Goal: Transaction & Acquisition: Download file/media

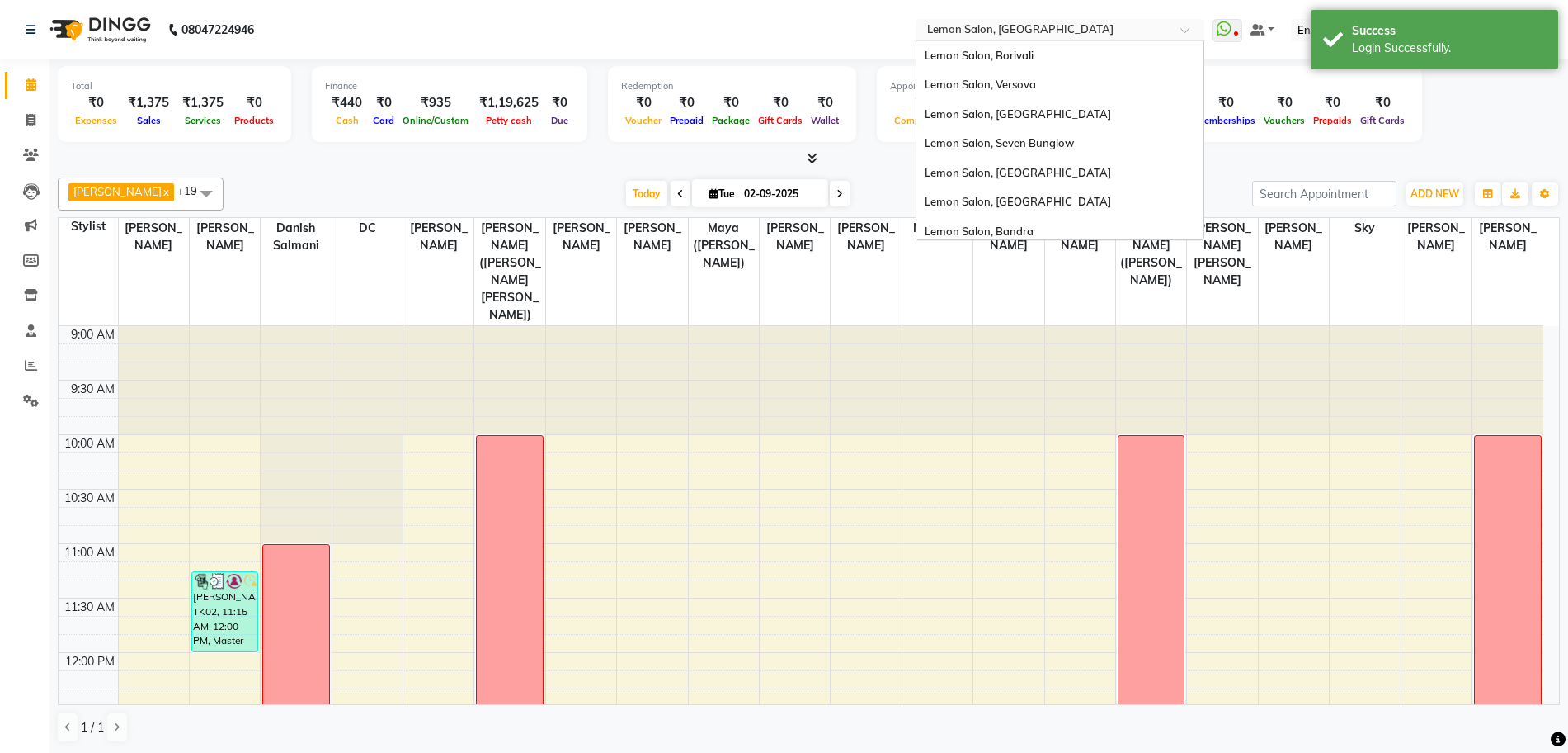
click at [1057, 26] on input "text" at bounding box center [1044, 31] width 240 height 17
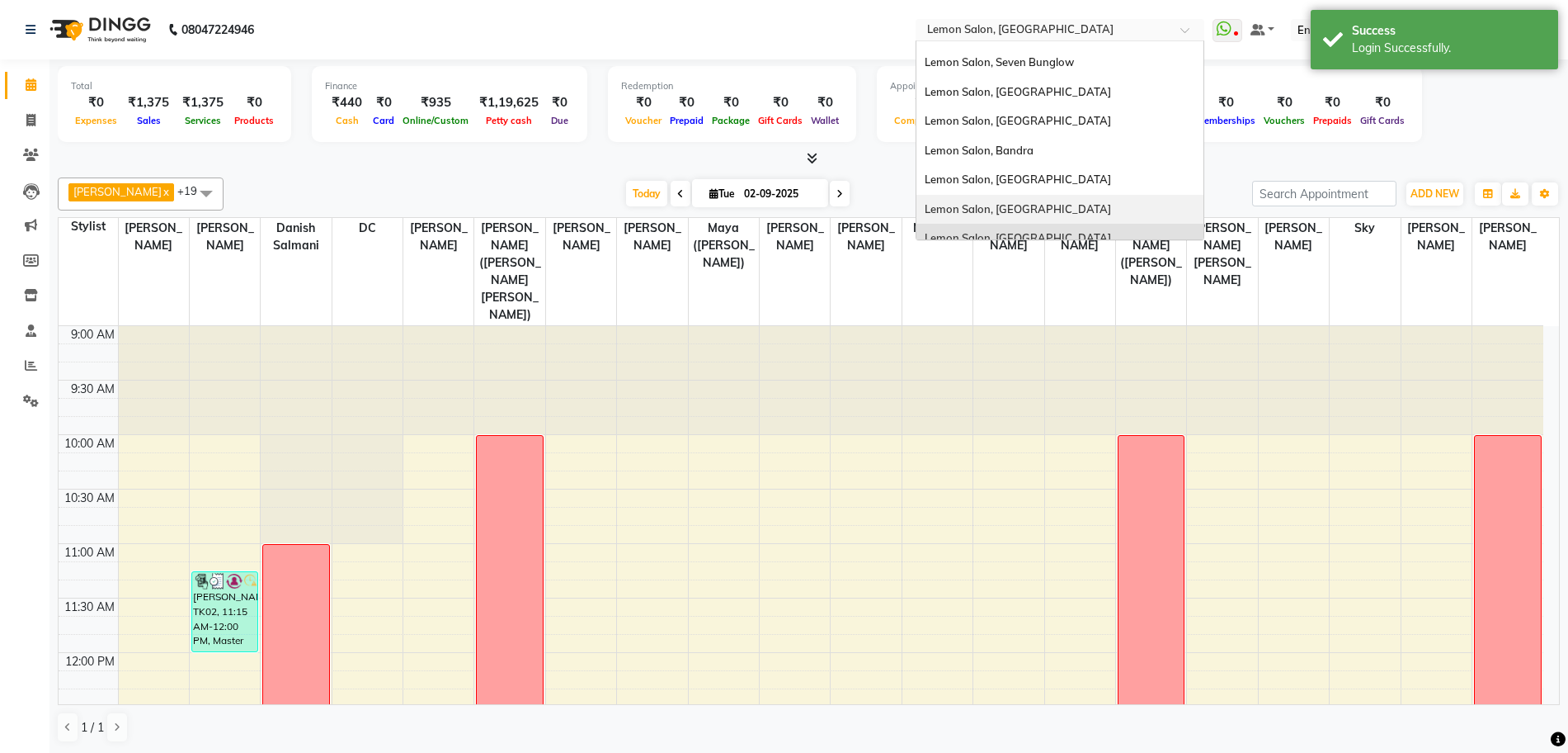
scroll to position [154, 0]
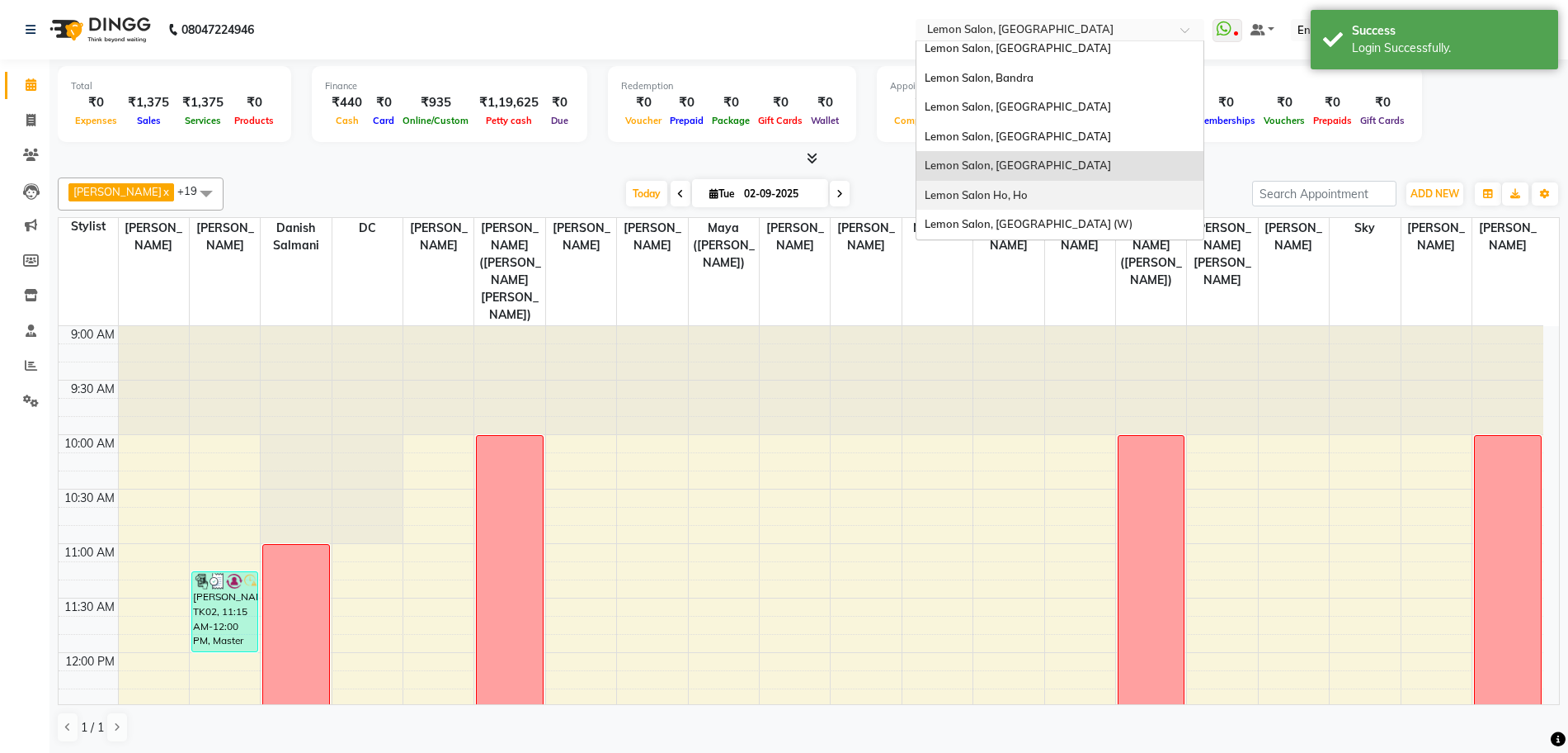
click at [1114, 191] on div "Lemon Salon Ho, Ho" at bounding box center [1060, 196] width 287 height 30
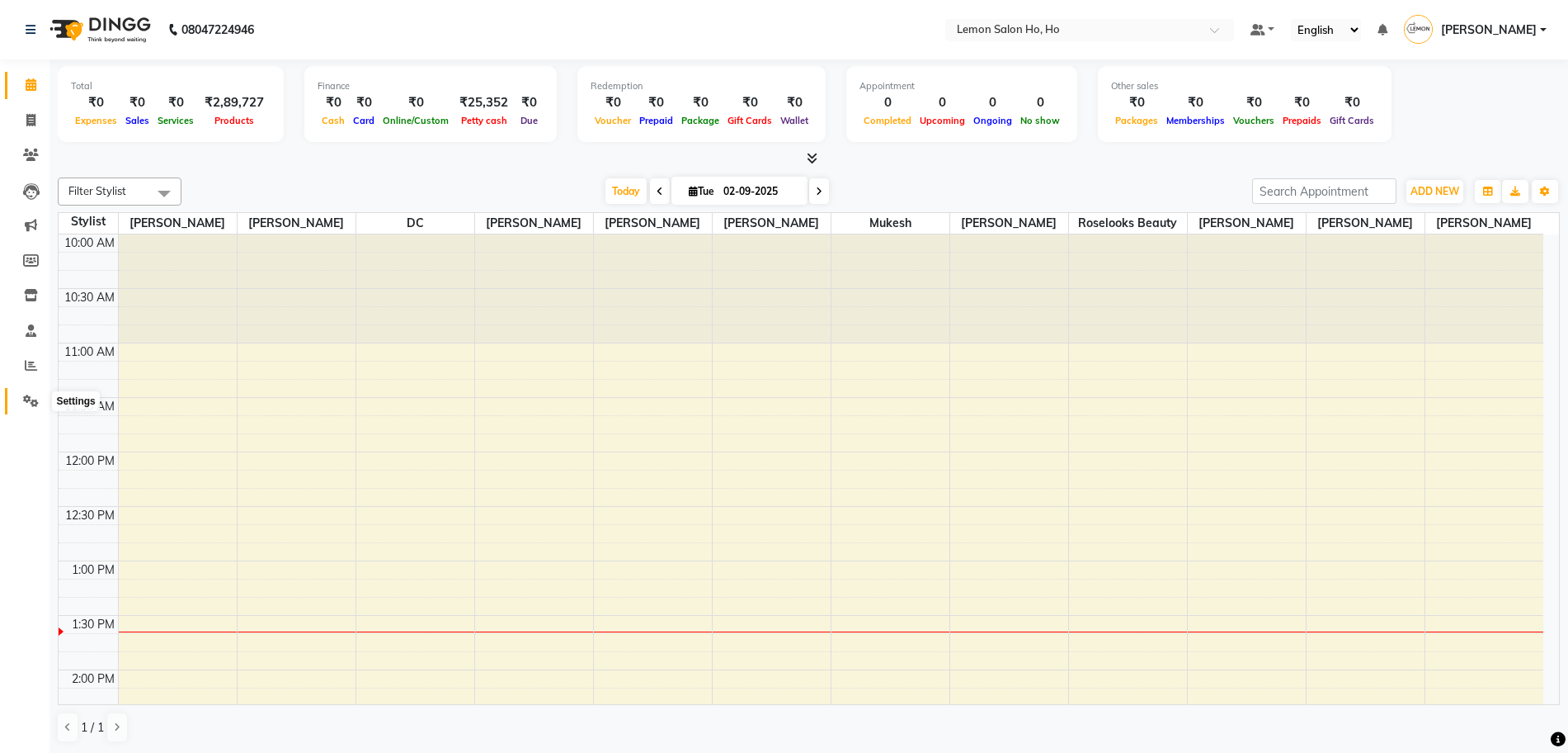
click at [29, 401] on icon at bounding box center [31, 400] width 16 height 12
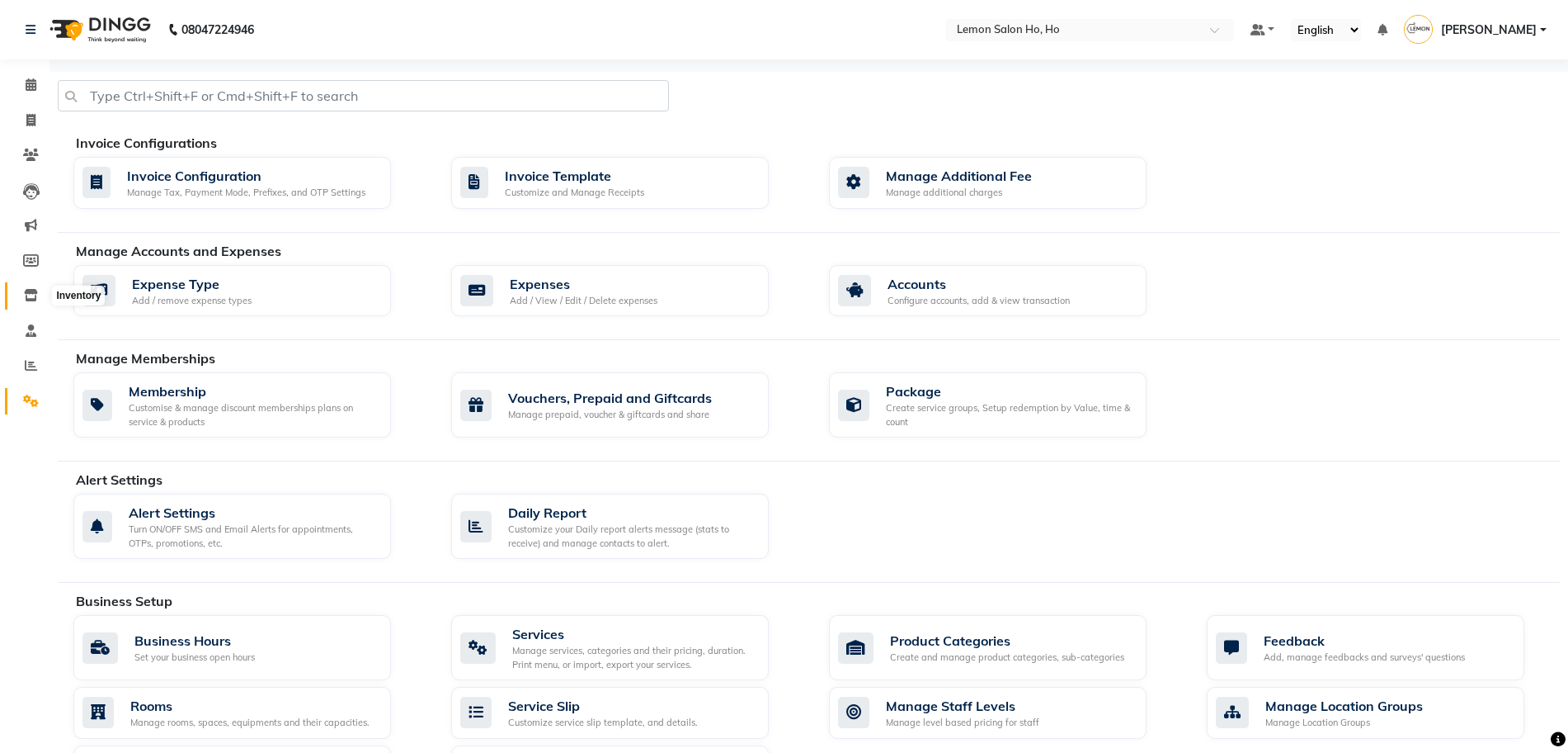
click at [28, 287] on span at bounding box center [31, 296] width 29 height 19
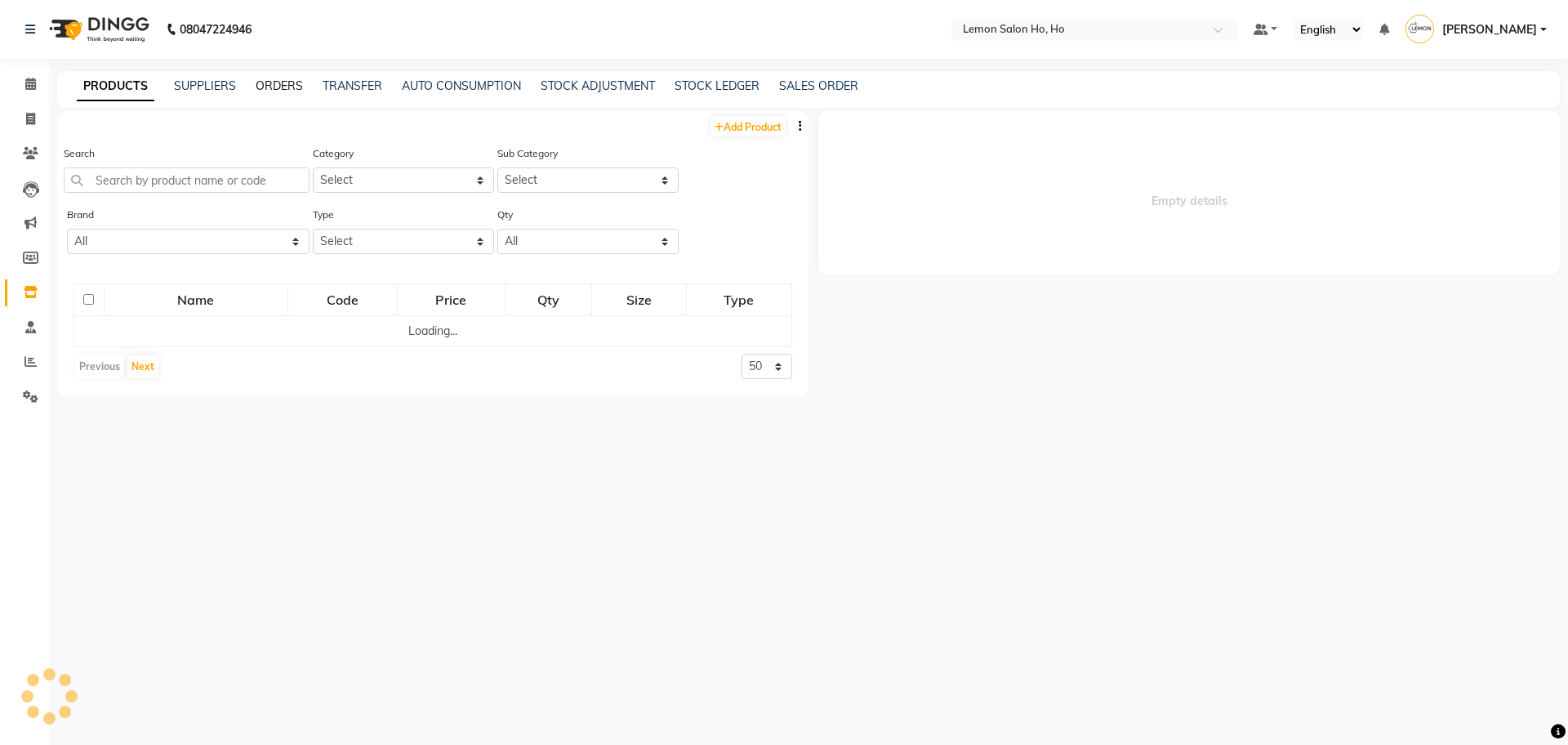
click at [266, 90] on link "ORDERS" at bounding box center [280, 85] width 47 height 15
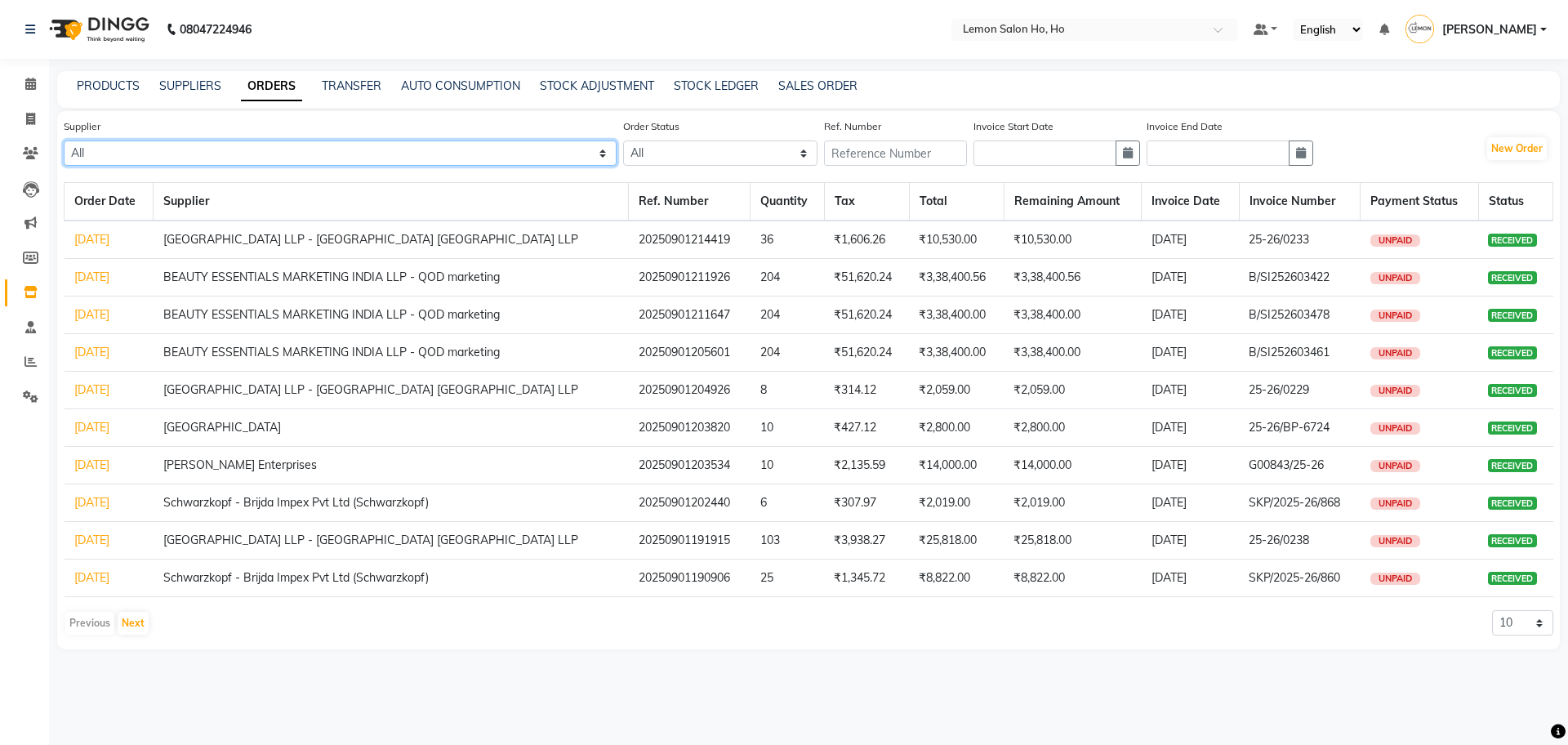
click at [218, 153] on select "All Komal Enterprises (Loreal) Narayan Sales Agency Osp Healthcare Rica Wax AUR…" at bounding box center [339, 153] width 552 height 26
select select "1809"
click at [63, 140] on select "All Komal Enterprises (Loreal) Narayan Sales Agency Osp Healthcare Rica Wax AUR…" at bounding box center [339, 153] width 552 height 26
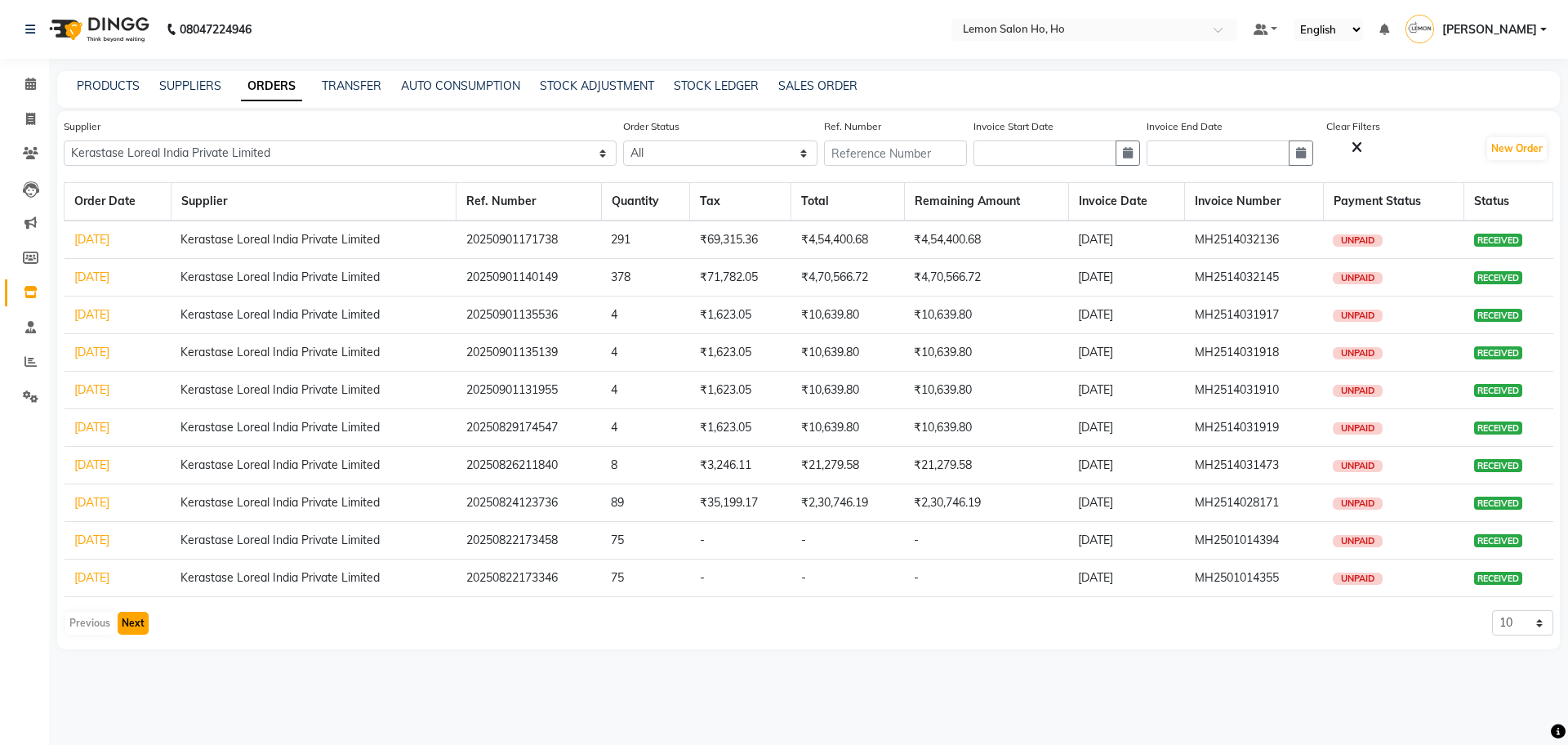
click at [136, 623] on button "Next" at bounding box center [132, 622] width 31 height 23
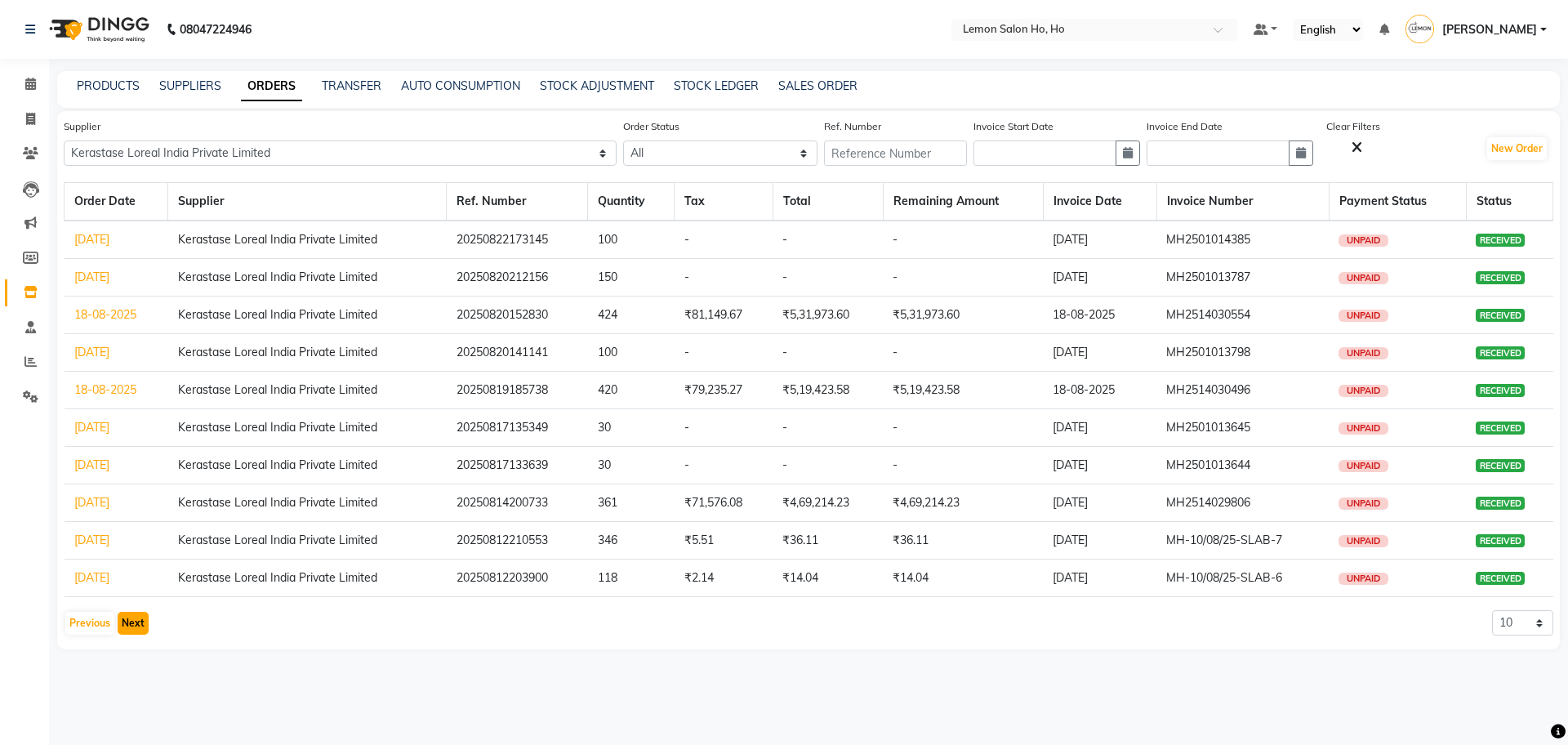
click at [136, 623] on button "Next" at bounding box center [132, 622] width 31 height 23
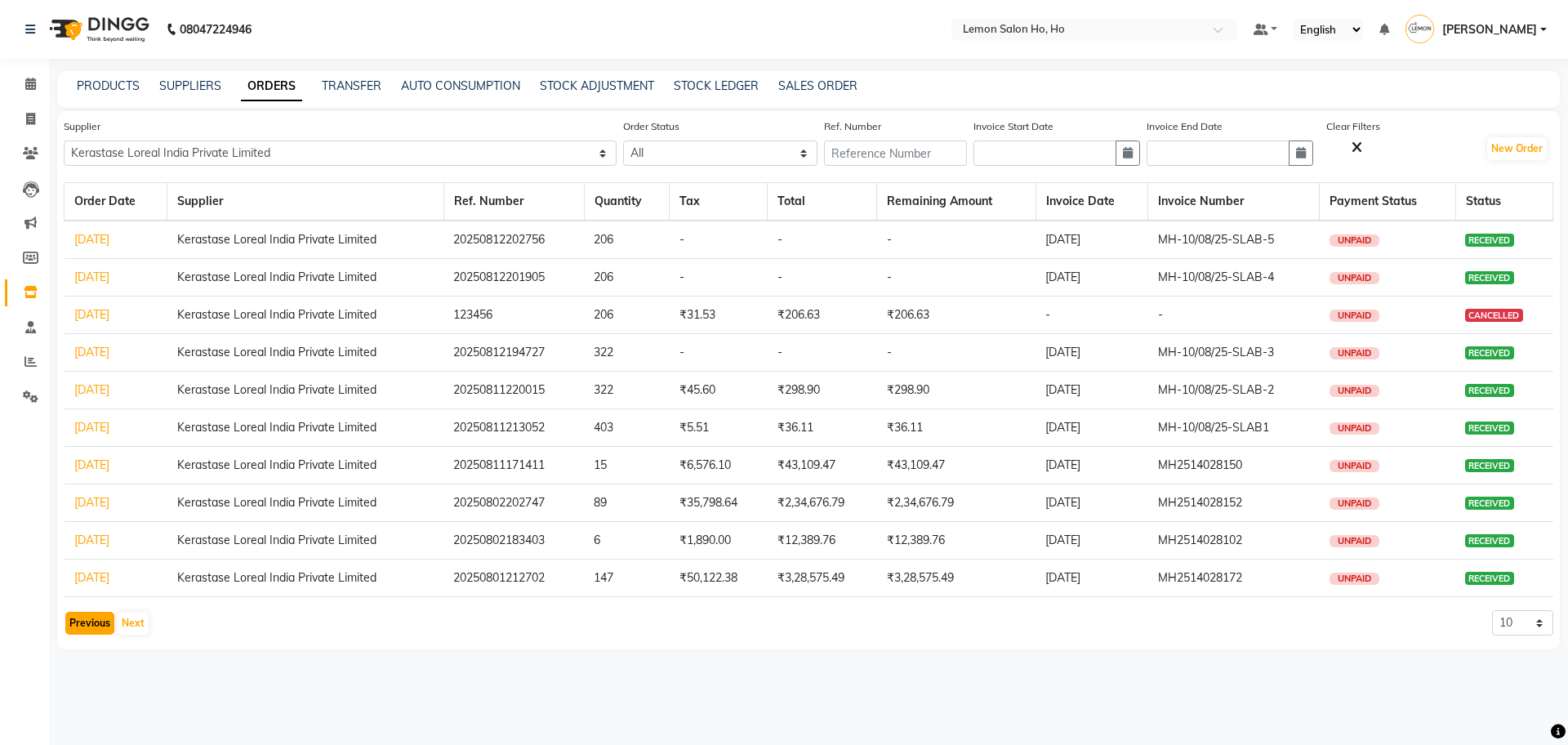
click at [89, 612] on button "Previous" at bounding box center [90, 622] width 49 height 23
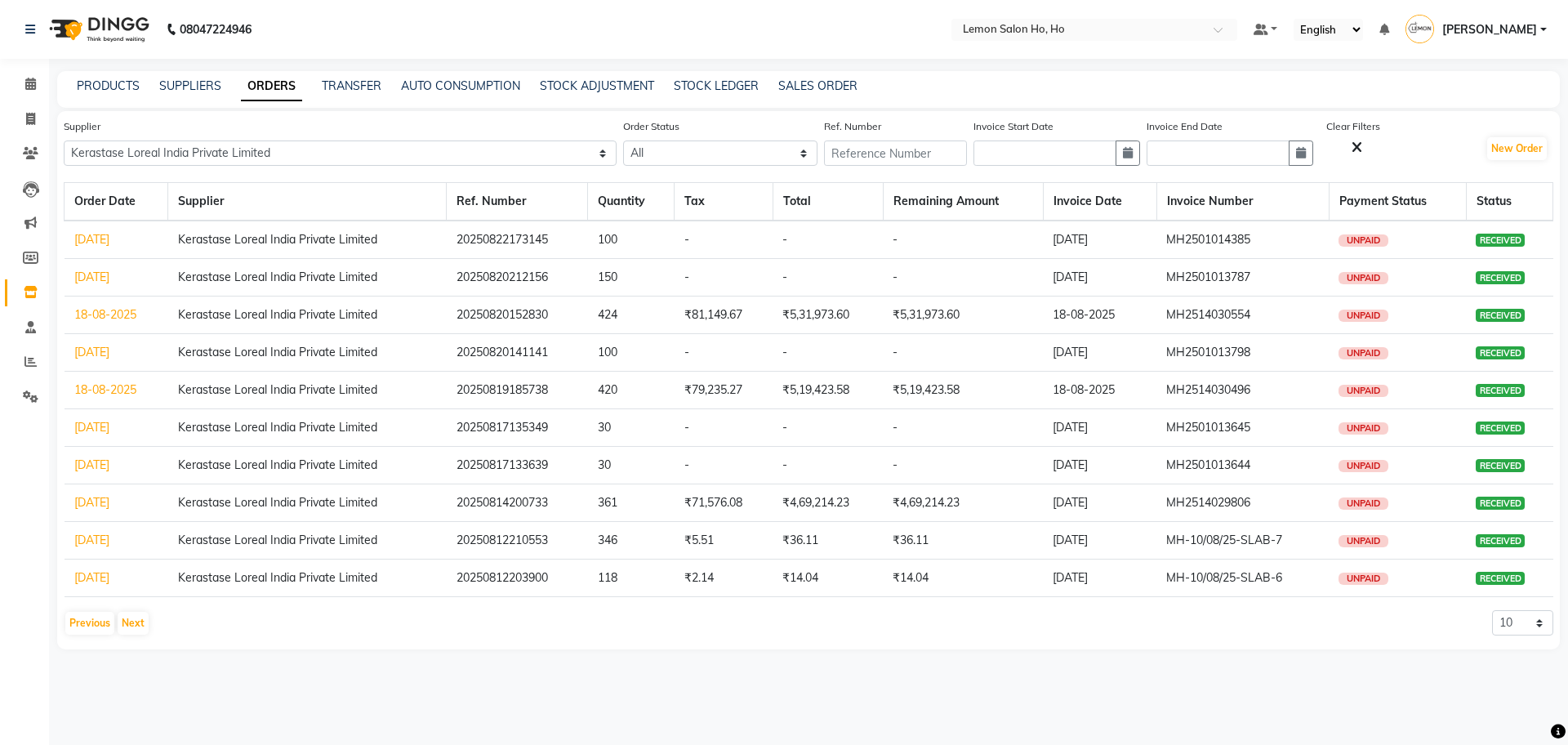
click at [1126, 387] on td "18-08-2025" at bounding box center [1099, 390] width 114 height 38
drag, startPoint x: 25, startPoint y: 76, endPoint x: 60, endPoint y: 97, distance: 40.8
click at [25, 76] on span at bounding box center [31, 84] width 29 height 19
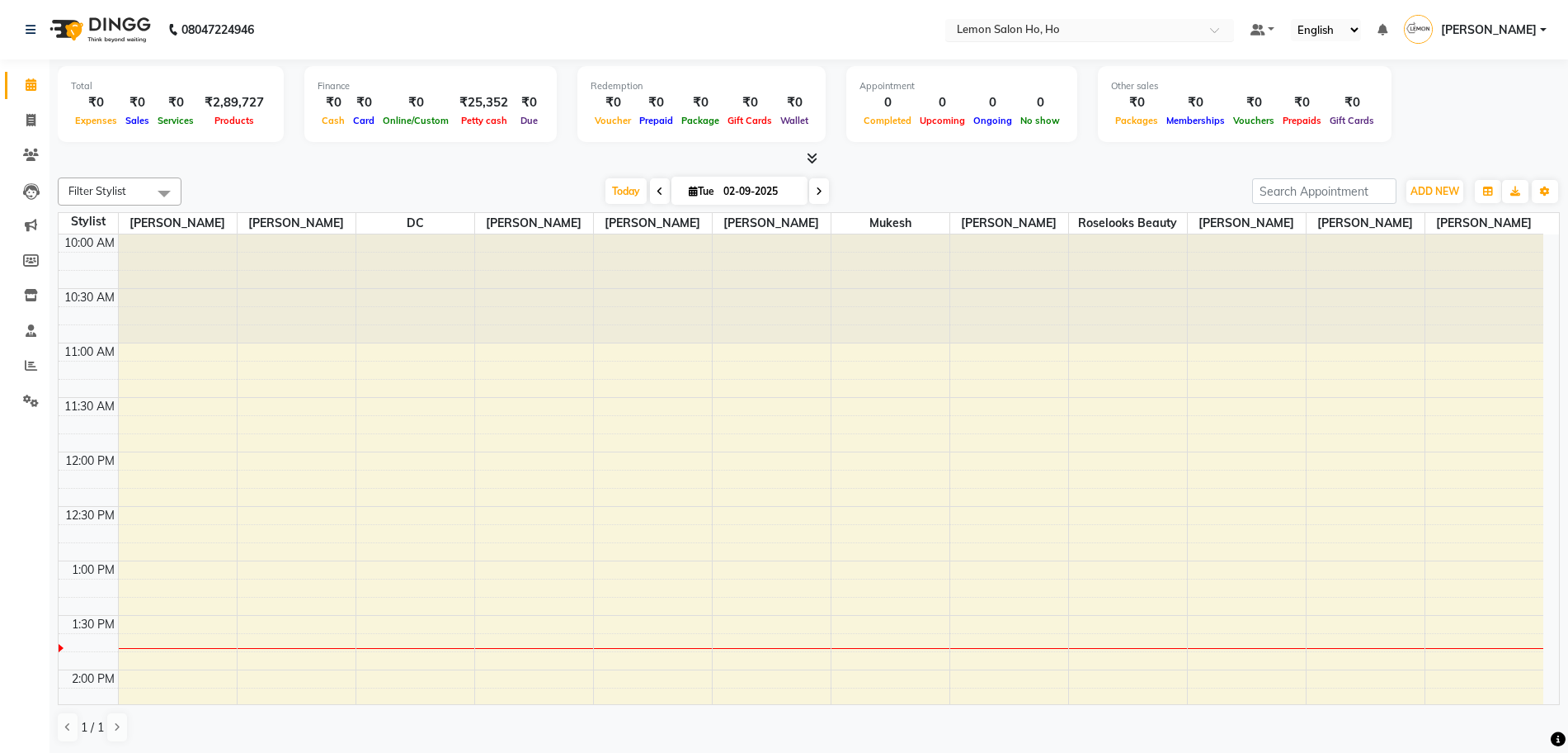
click at [1086, 30] on input "text" at bounding box center [1073, 31] width 240 height 17
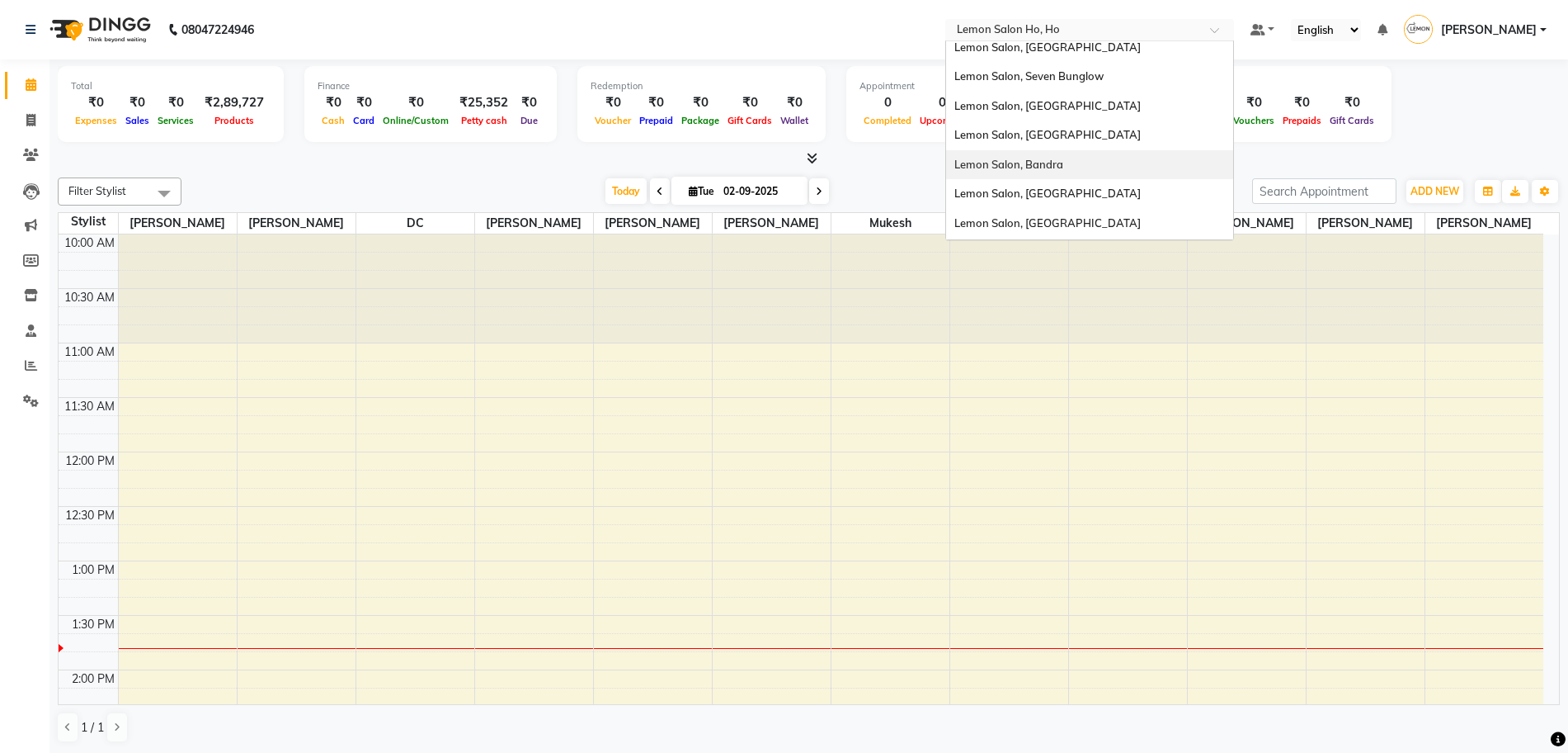
scroll to position [103, 0]
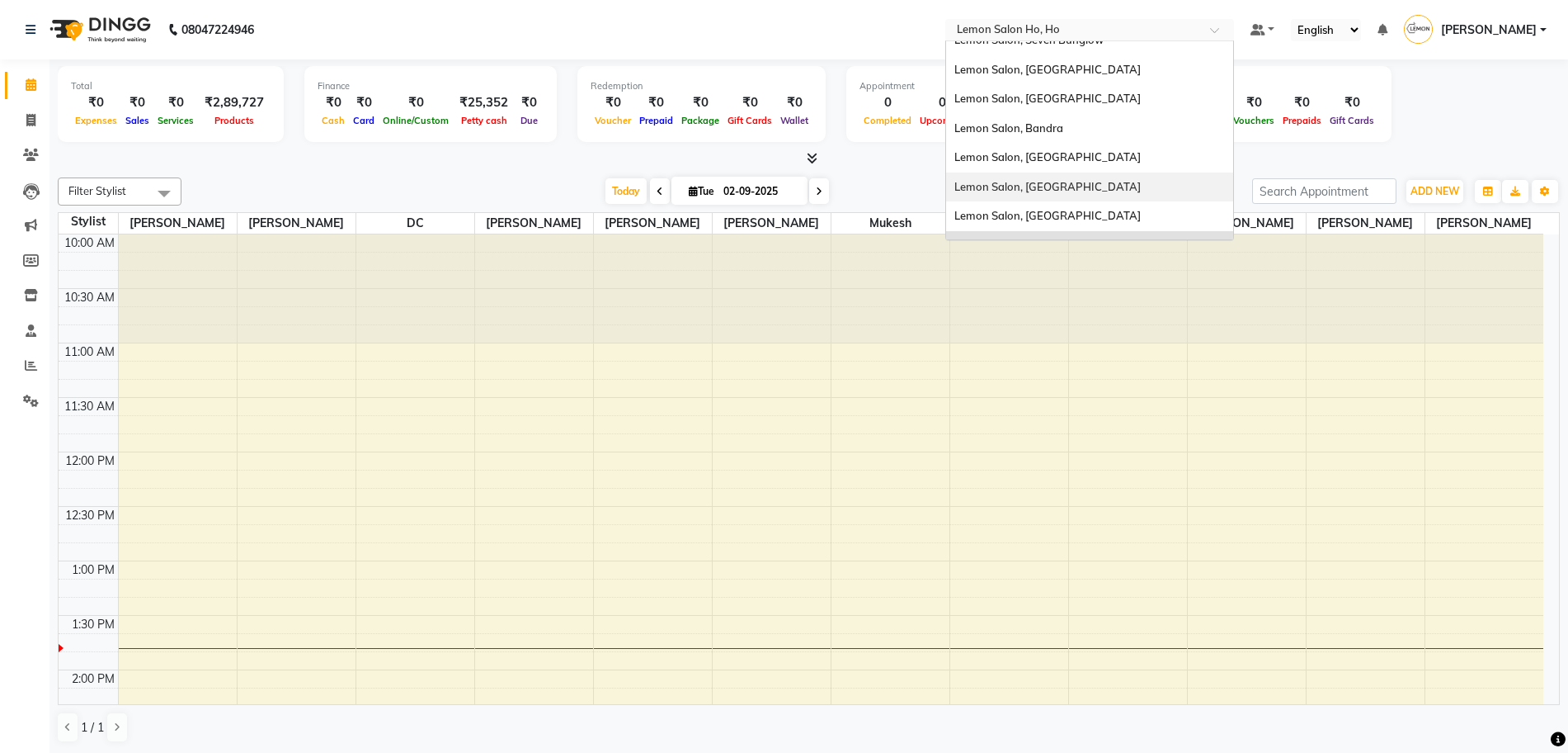
click at [1100, 188] on span "Lemon Salon, [GEOGRAPHIC_DATA]" at bounding box center [1047, 186] width 187 height 13
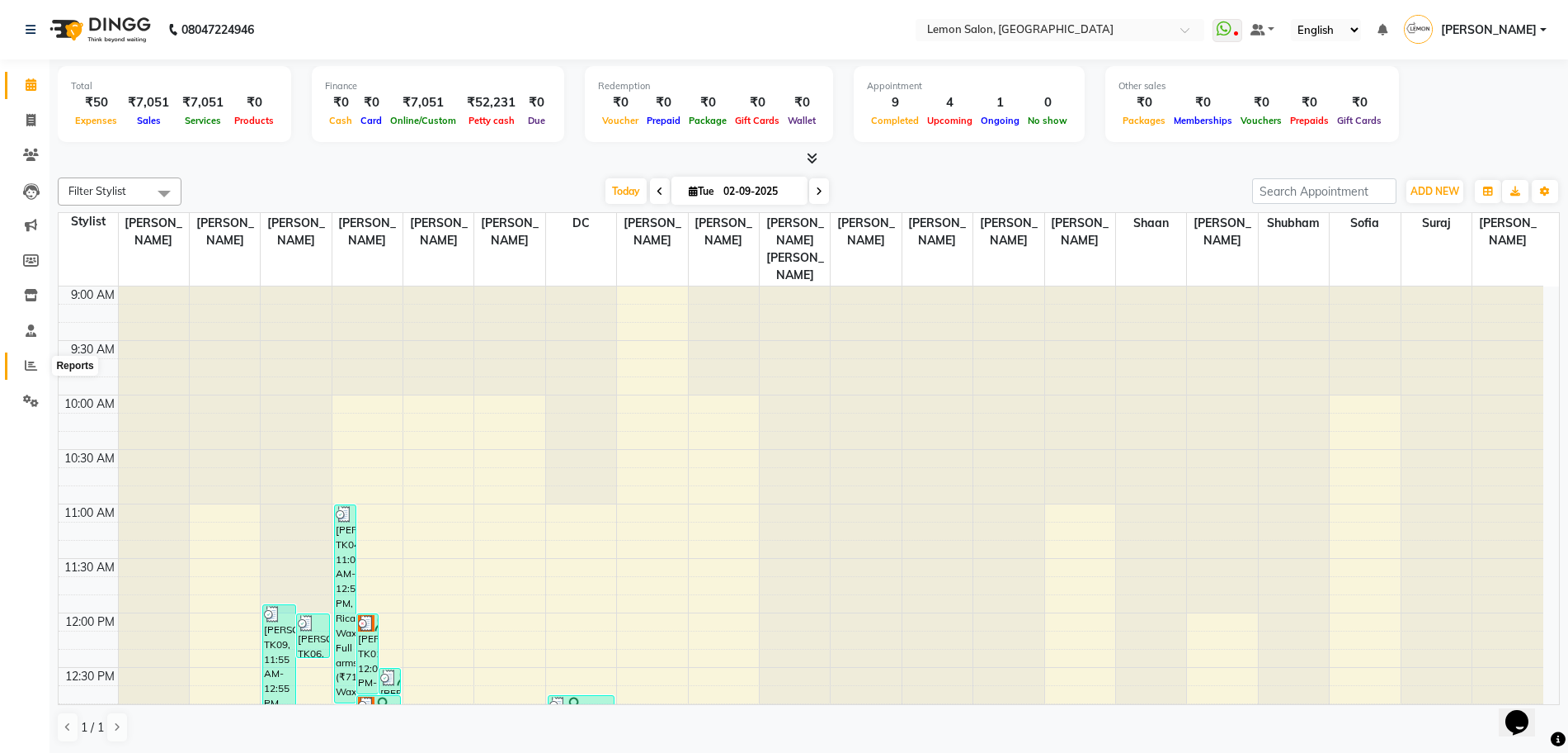
click at [26, 371] on span at bounding box center [31, 366] width 29 height 19
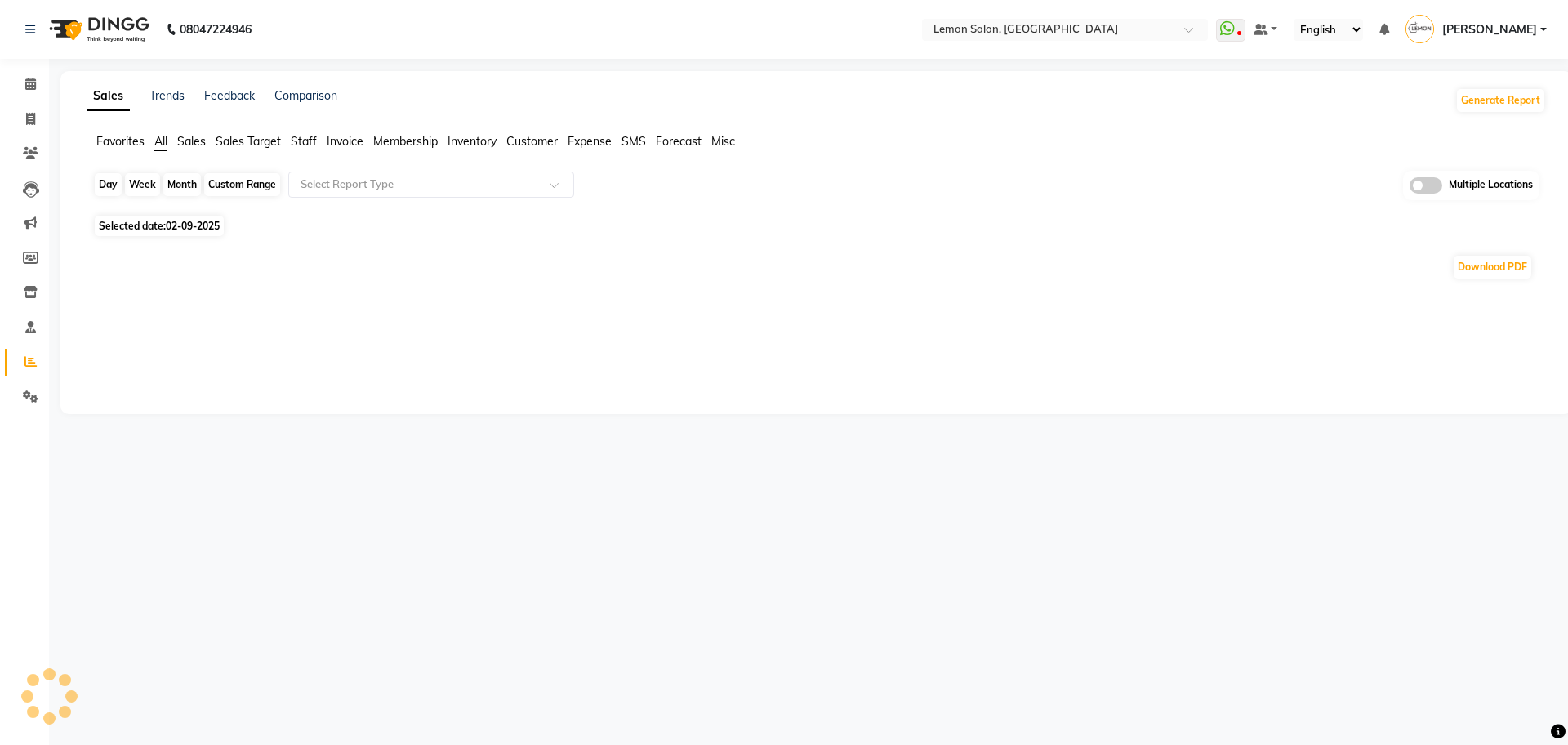
click at [104, 188] on div "Day" at bounding box center [108, 184] width 27 height 23
select select "9"
select select "2025"
click at [112, 181] on div "Day" at bounding box center [108, 184] width 27 height 23
select select "9"
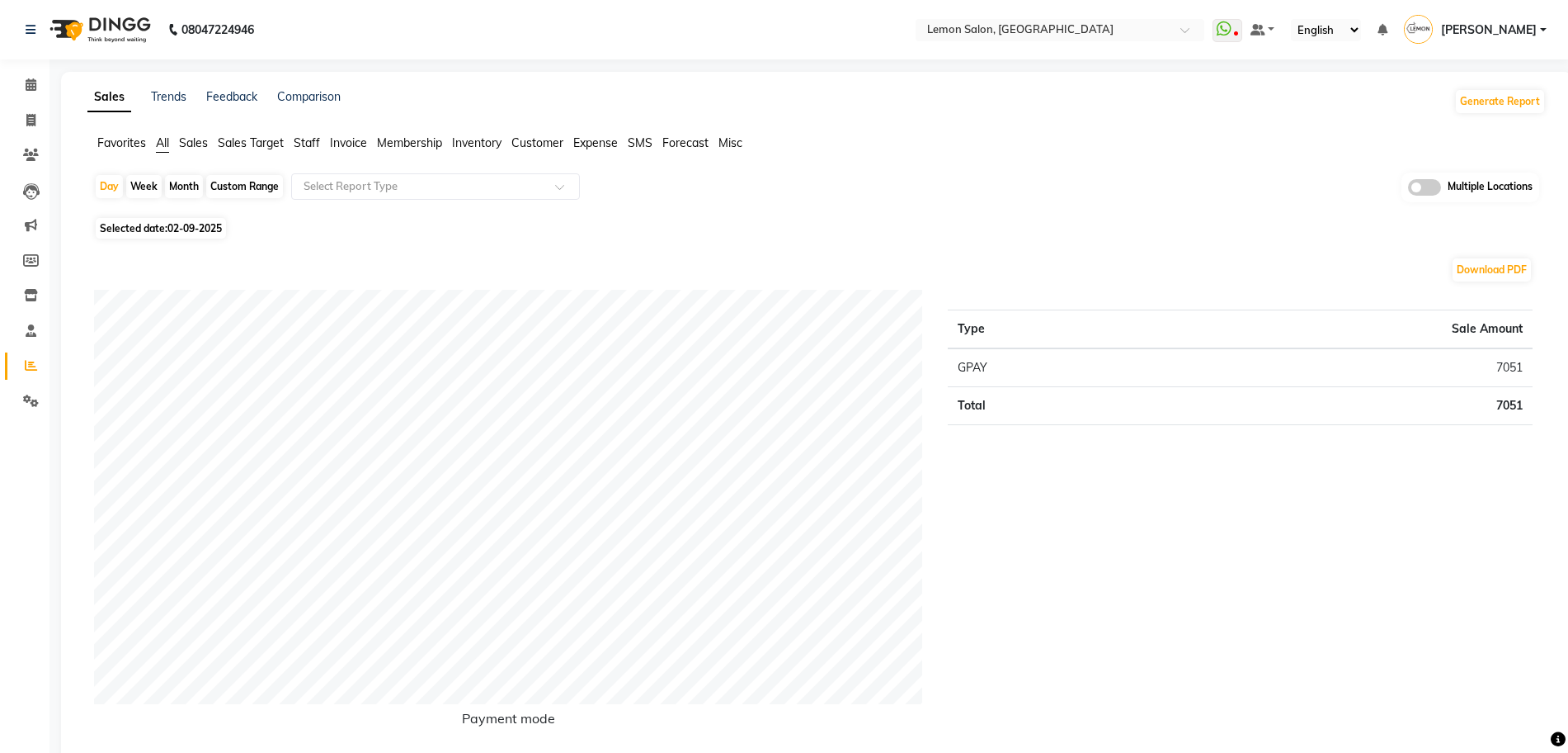
select select "2025"
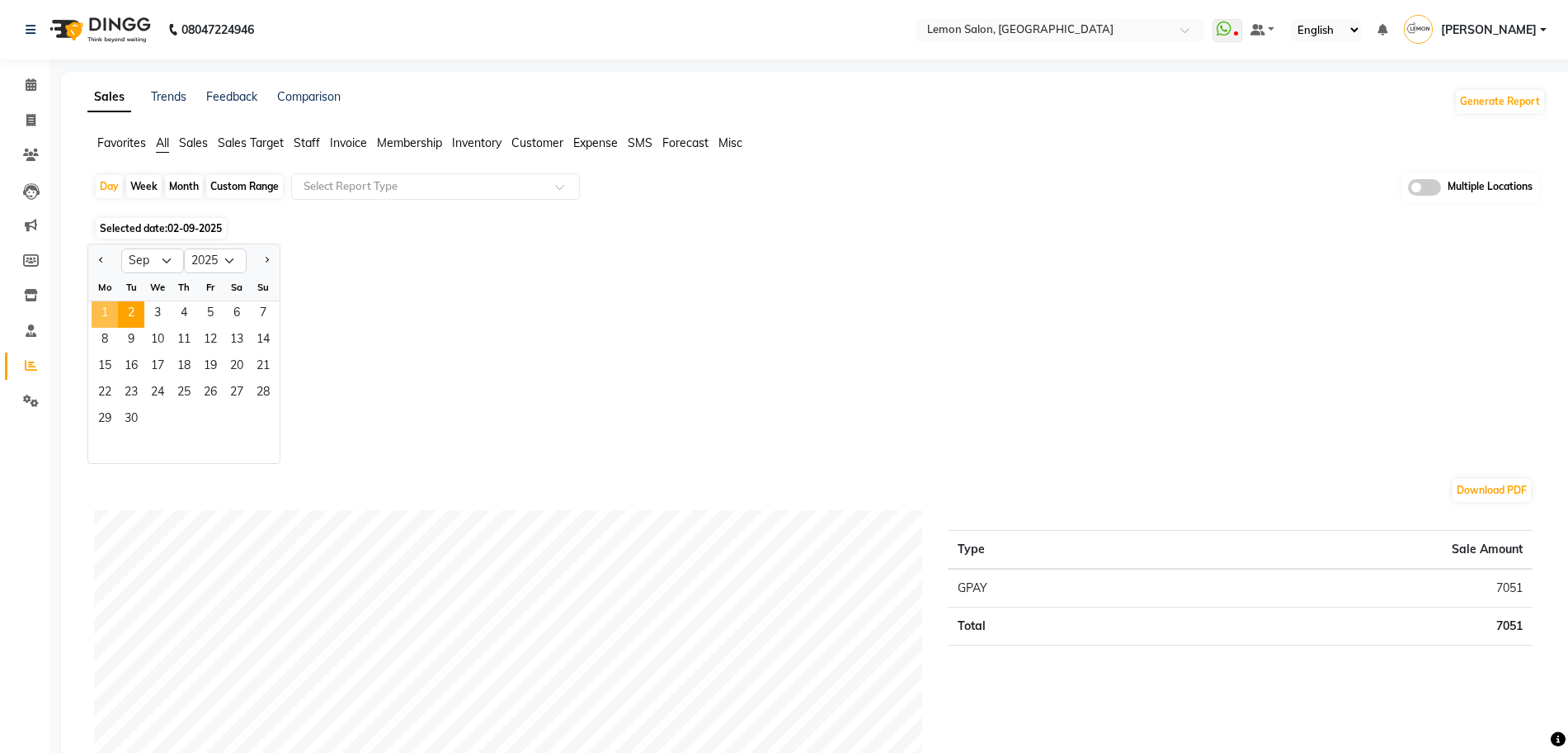
click at [108, 318] on span "1" at bounding box center [105, 315] width 26 height 26
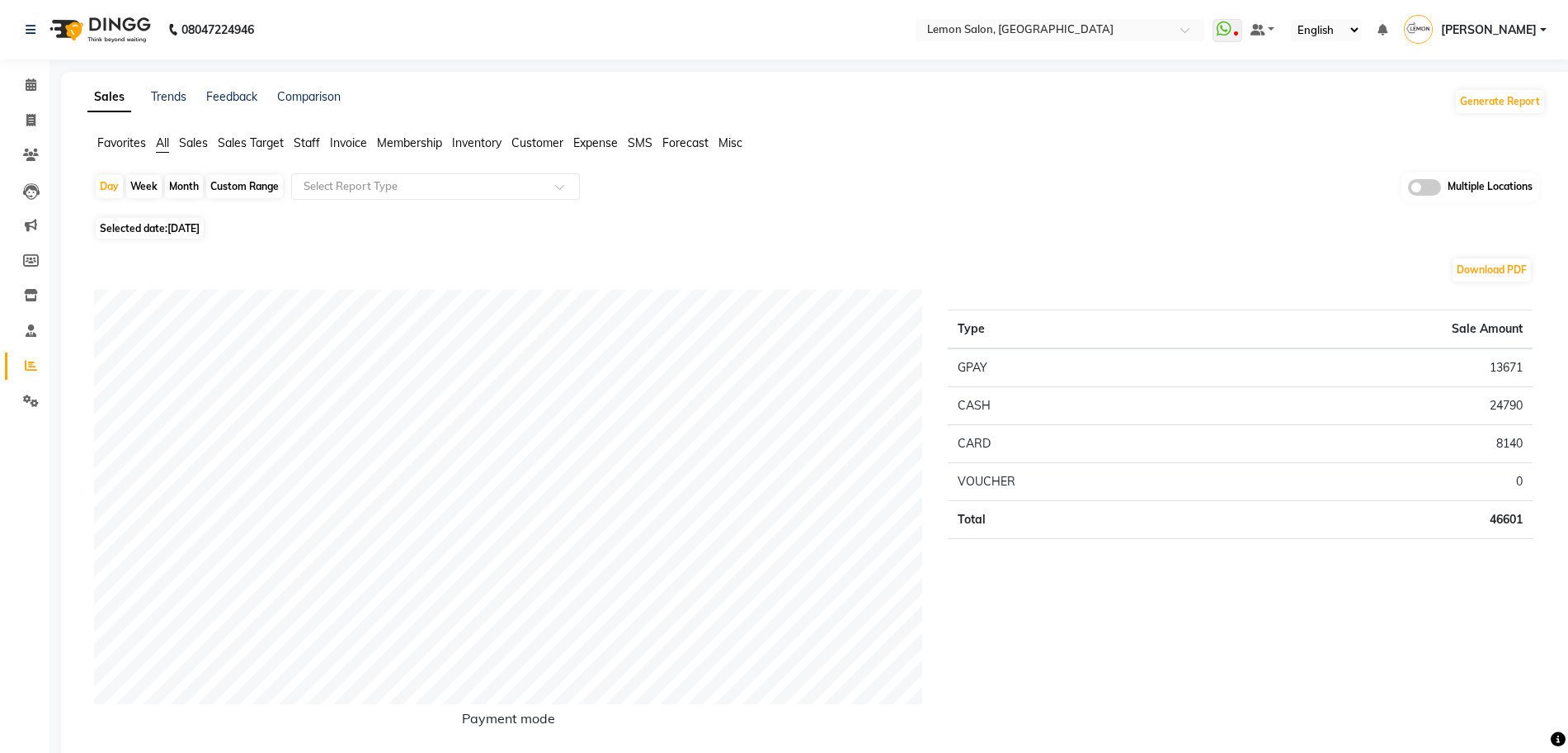
click at [1509, 516] on td "46601" at bounding box center [1375, 519] width 315 height 38
copy td "46601"
click at [191, 173] on div "Day Week Month Custom Range Select Report Type Multiple Locations" at bounding box center [816, 193] width 1445 height 40
click at [192, 188] on div "Month" at bounding box center [184, 186] width 38 height 23
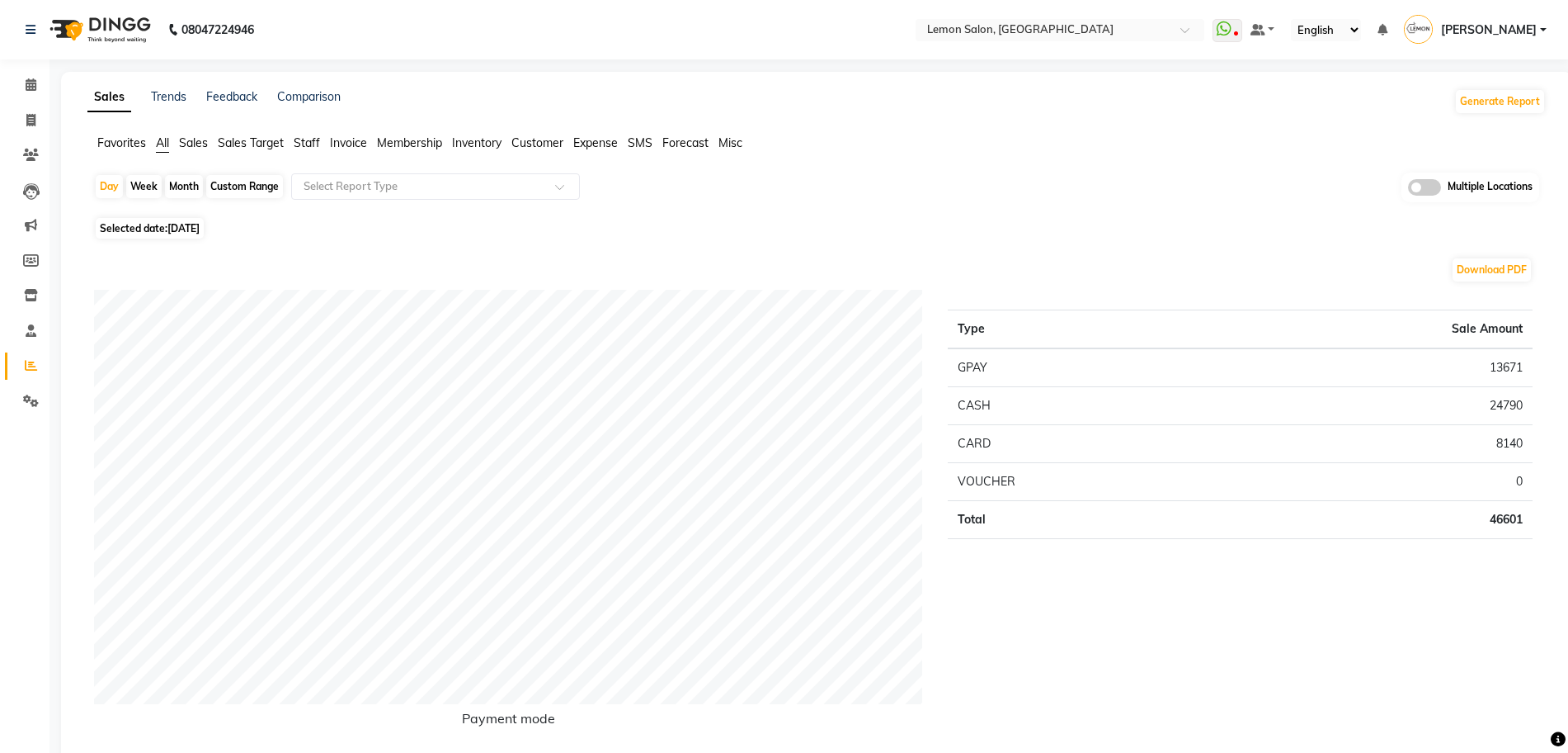
select select "9"
select select "2025"
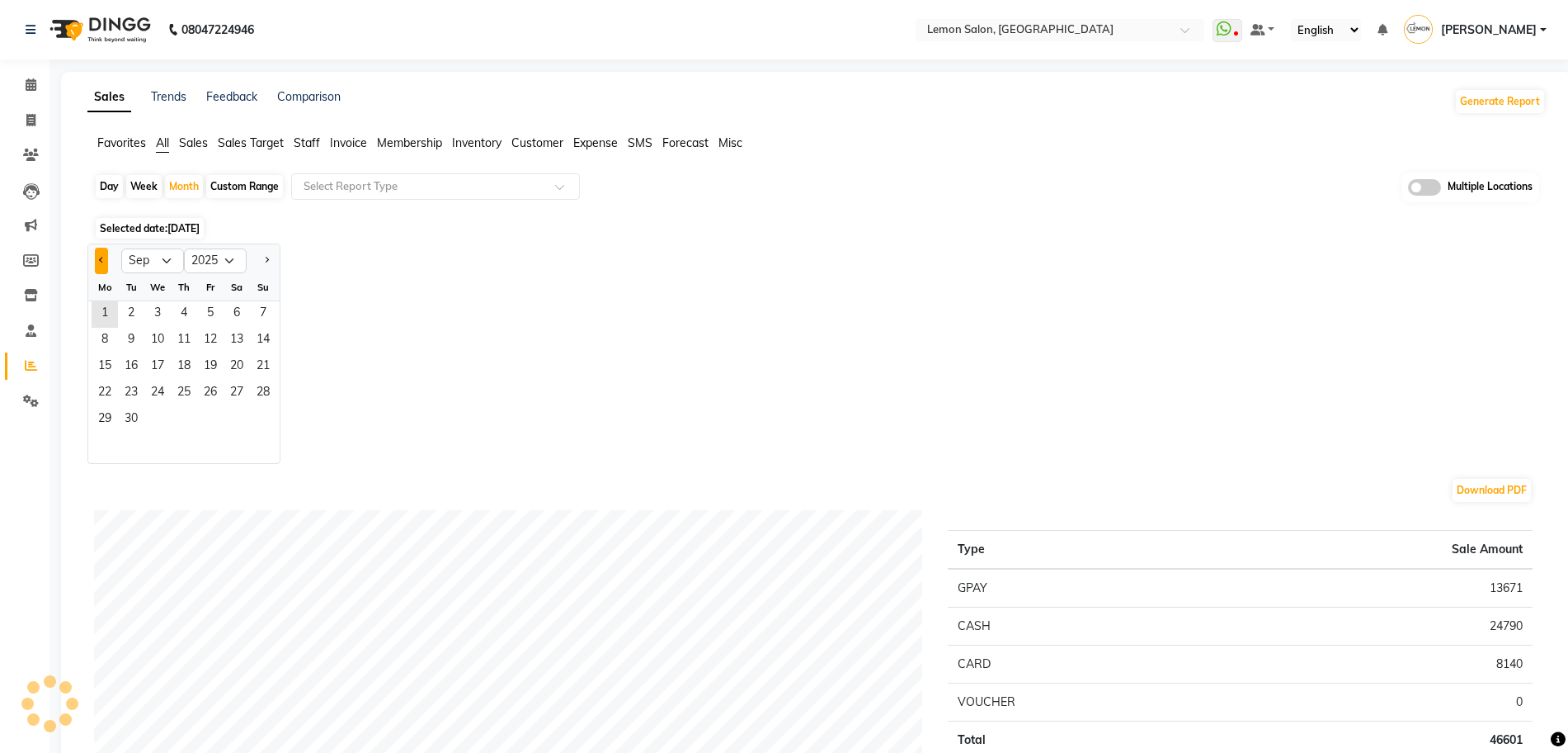
click at [96, 259] on button "Previous month" at bounding box center [101, 261] width 13 height 26
select select "8"
click at [212, 305] on span "1" at bounding box center [211, 315] width 26 height 26
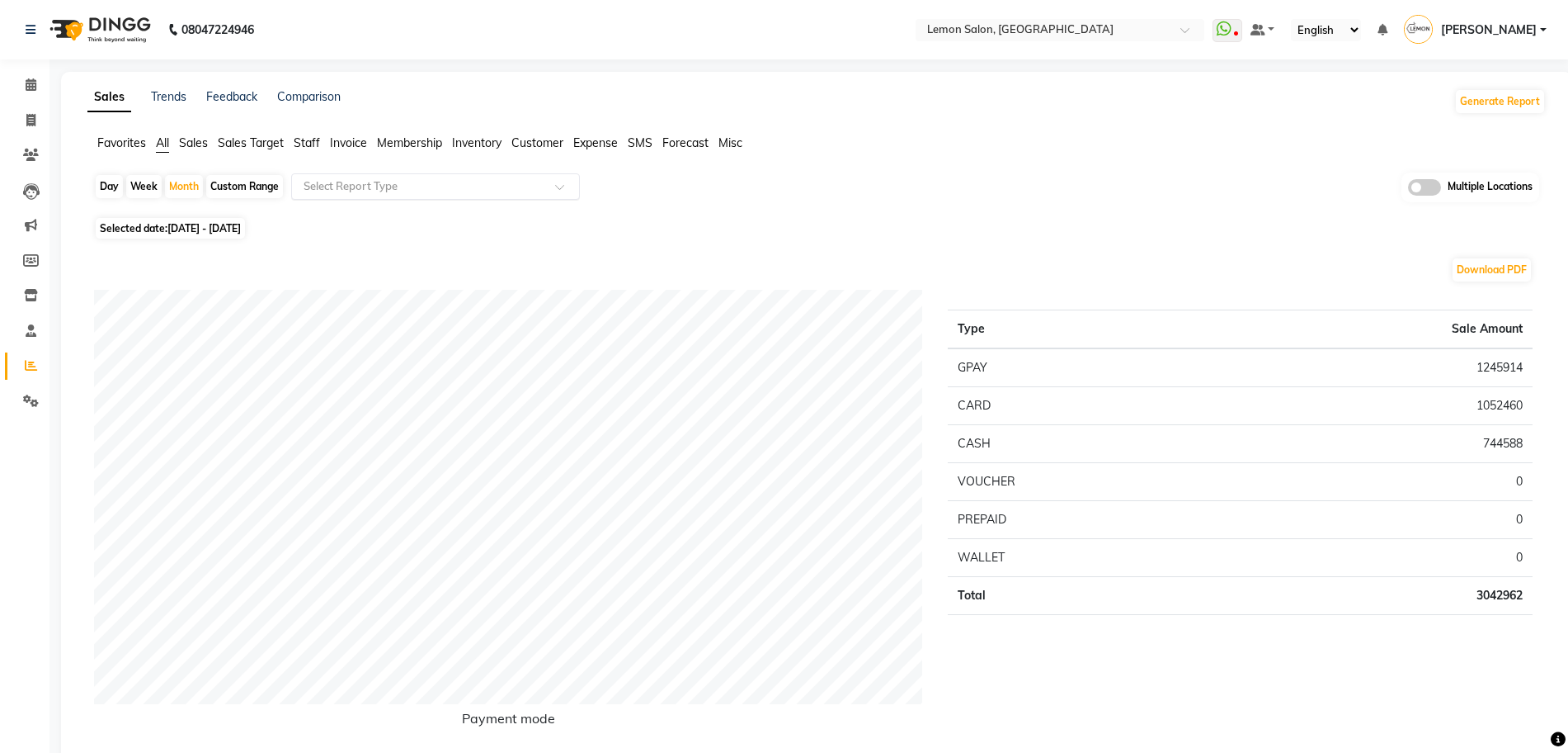
click at [401, 190] on input "text" at bounding box center [419, 187] width 238 height 17
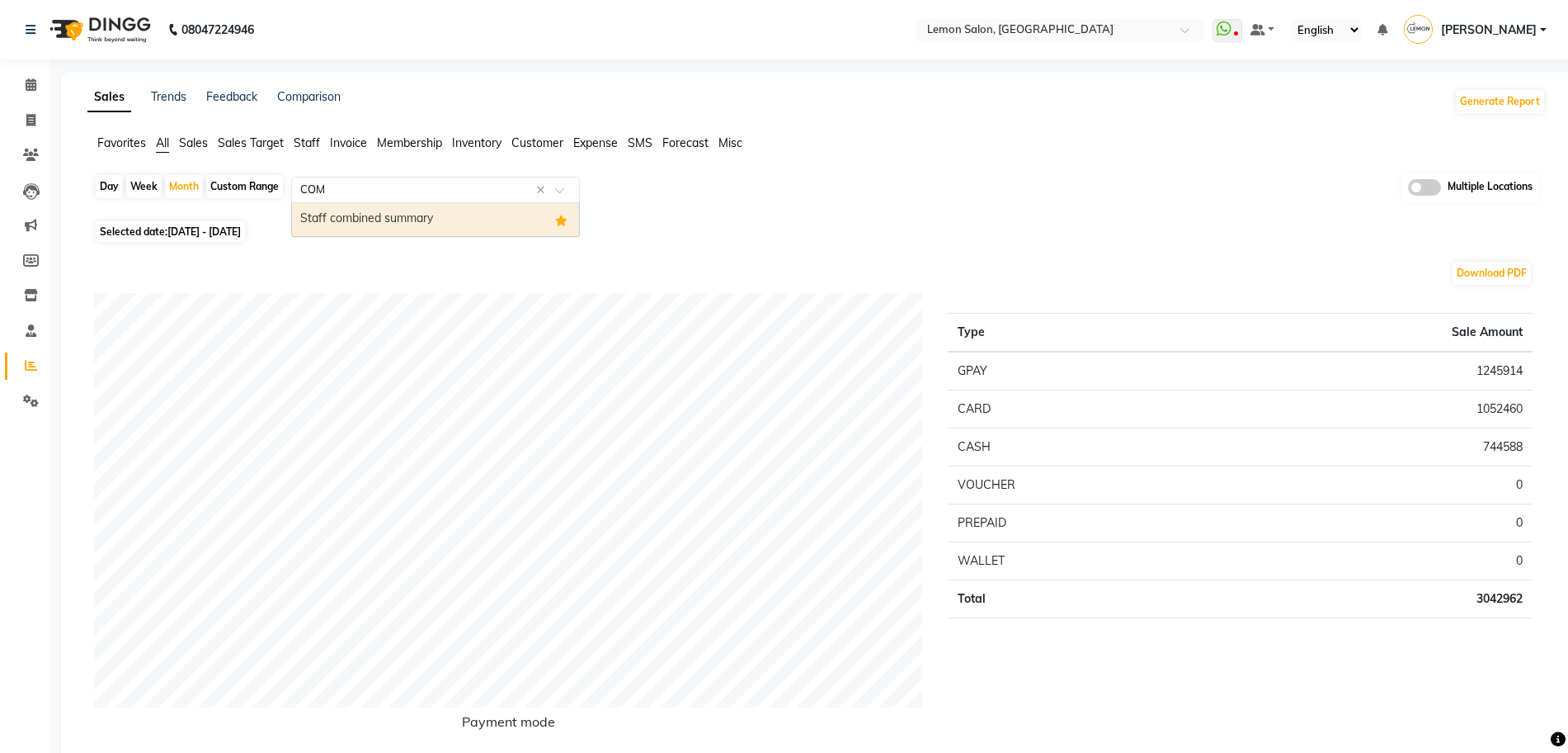
type input "COMB"
click at [373, 231] on div "Staff combined summary" at bounding box center [436, 219] width 287 height 33
select select "full_report"
select select "csv"
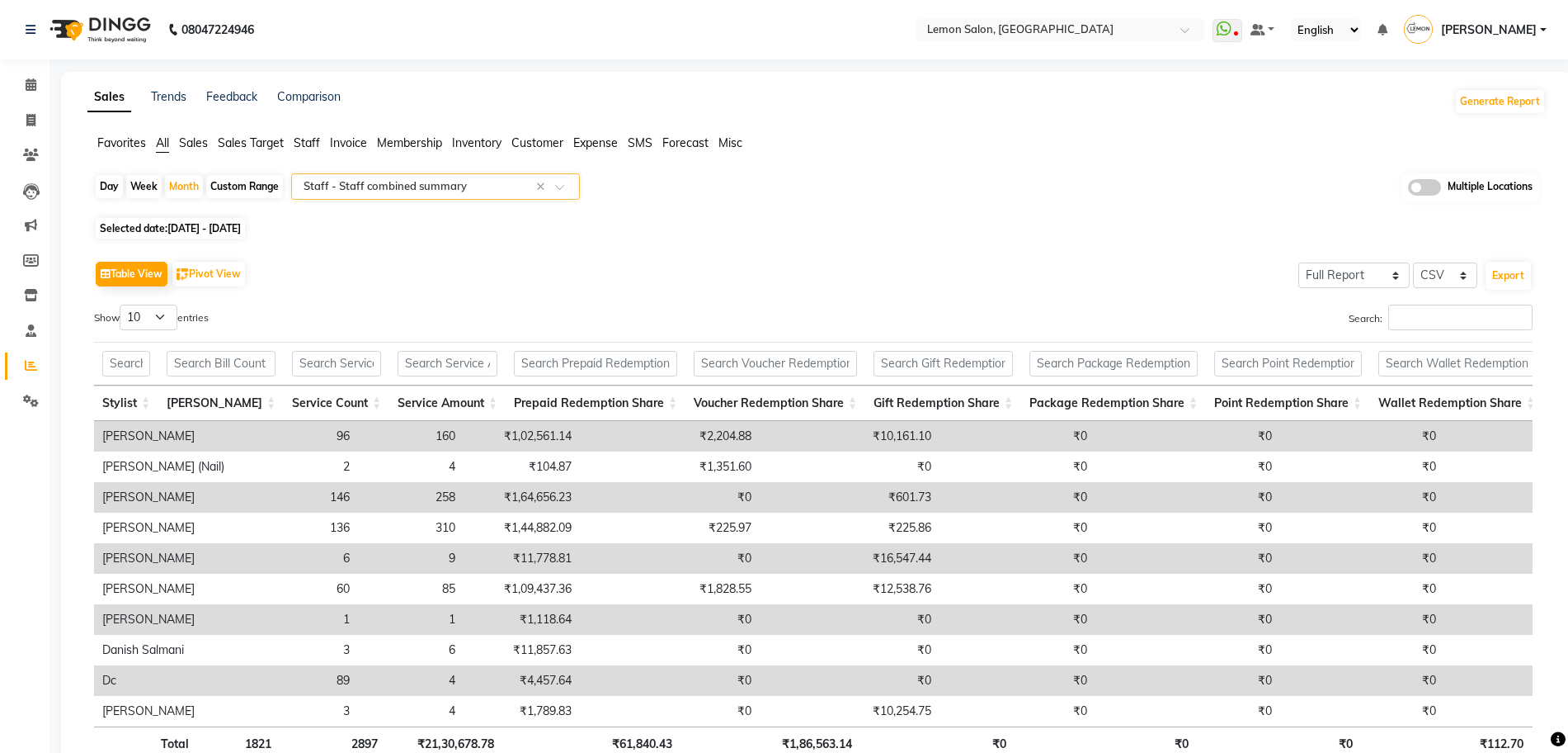
click at [1435, 188] on span at bounding box center [1424, 187] width 33 height 17
click at [1408, 190] on input "checkbox" at bounding box center [1408, 190] width 0 height 0
click at [836, 199] on span "LEMON SALON, Lokhandwala x" at bounding box center [769, 188] width 336 height 28
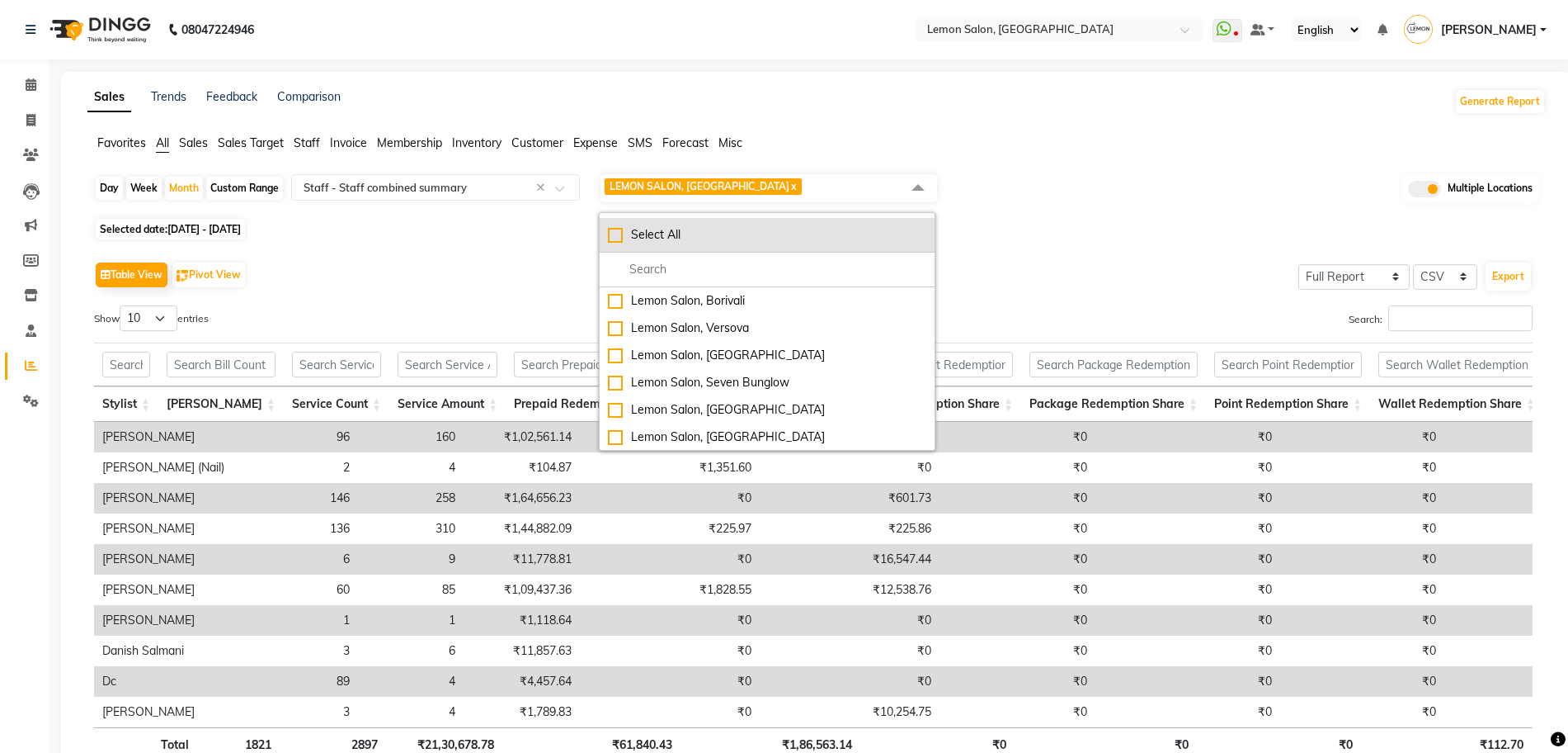
click at [660, 231] on div "Select All" at bounding box center [767, 234] width 318 height 17
checkbox input "true"
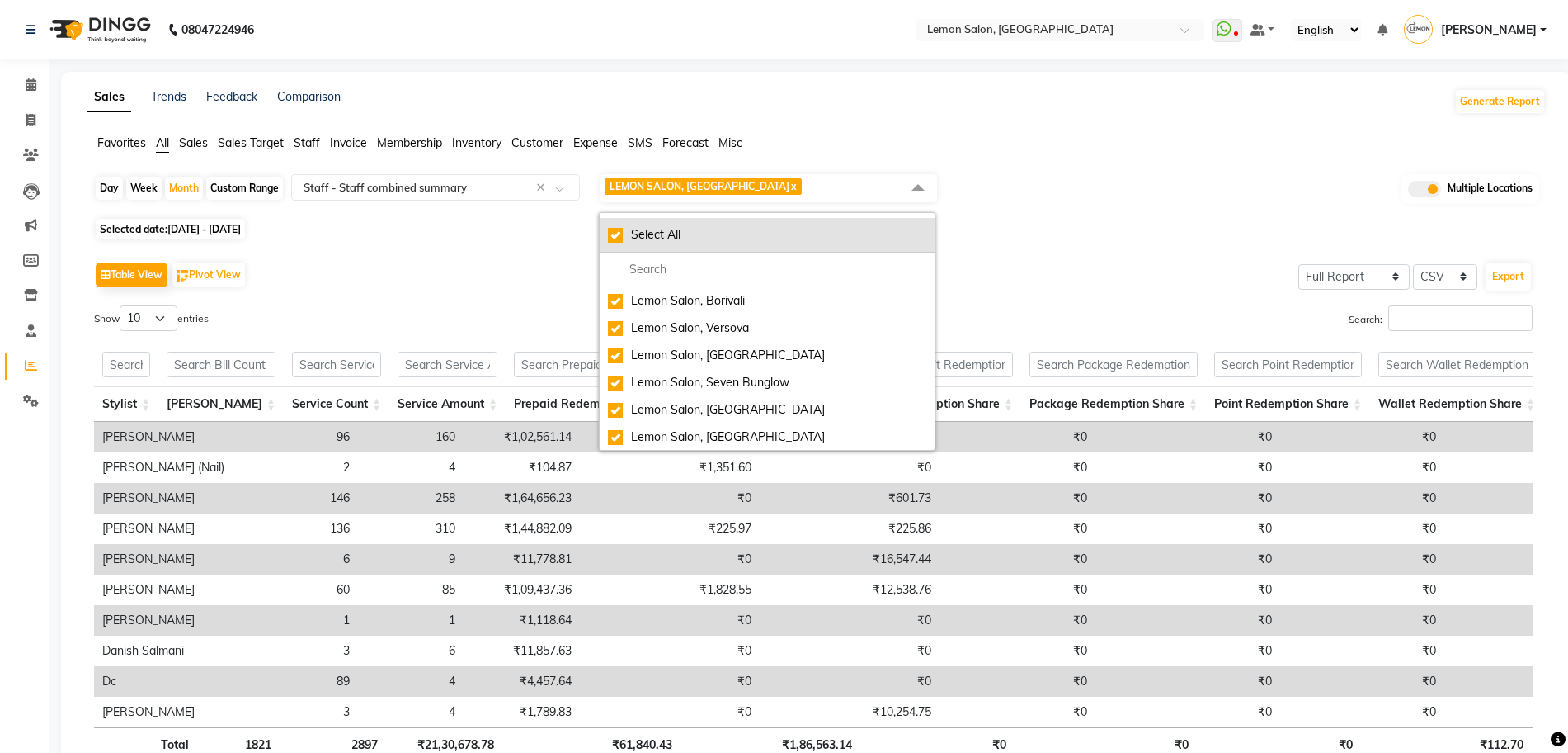
checkbox input "true"
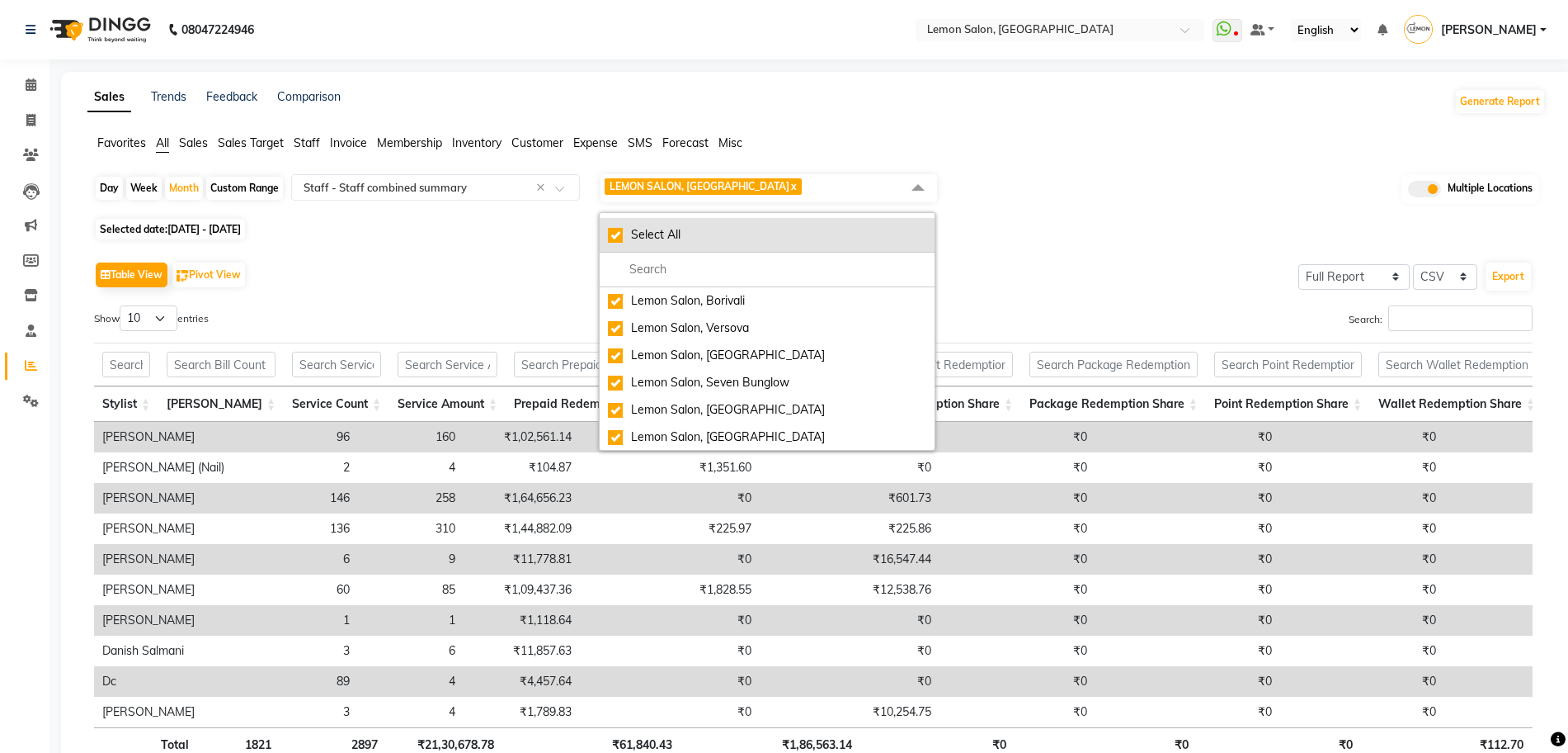
checkbox input "true"
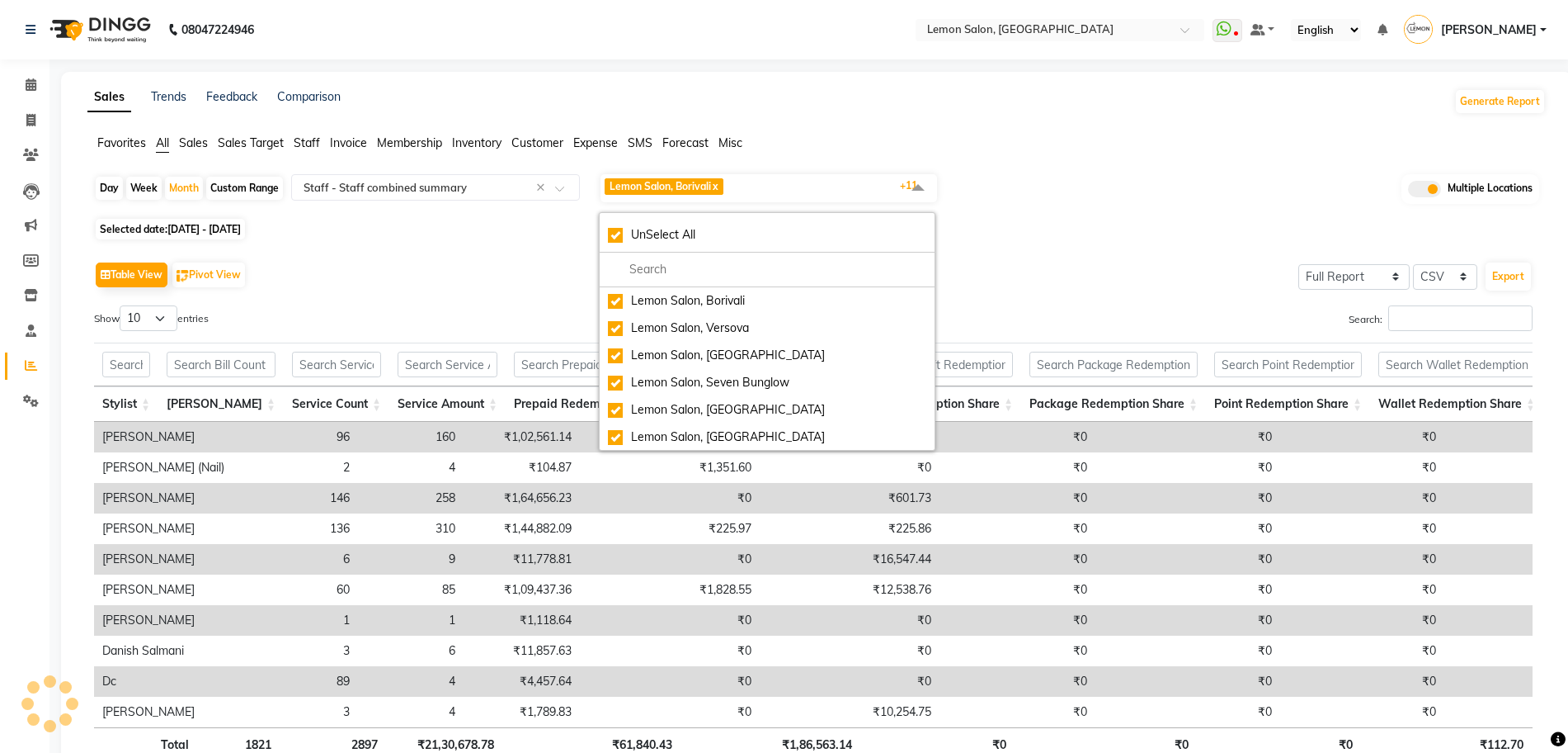
click at [853, 193] on span "Lemon Salon, Borivali x Lemon Salon, Versova x Lemon Salon, Goregaon x Lemon Sa…" at bounding box center [769, 188] width 336 height 28
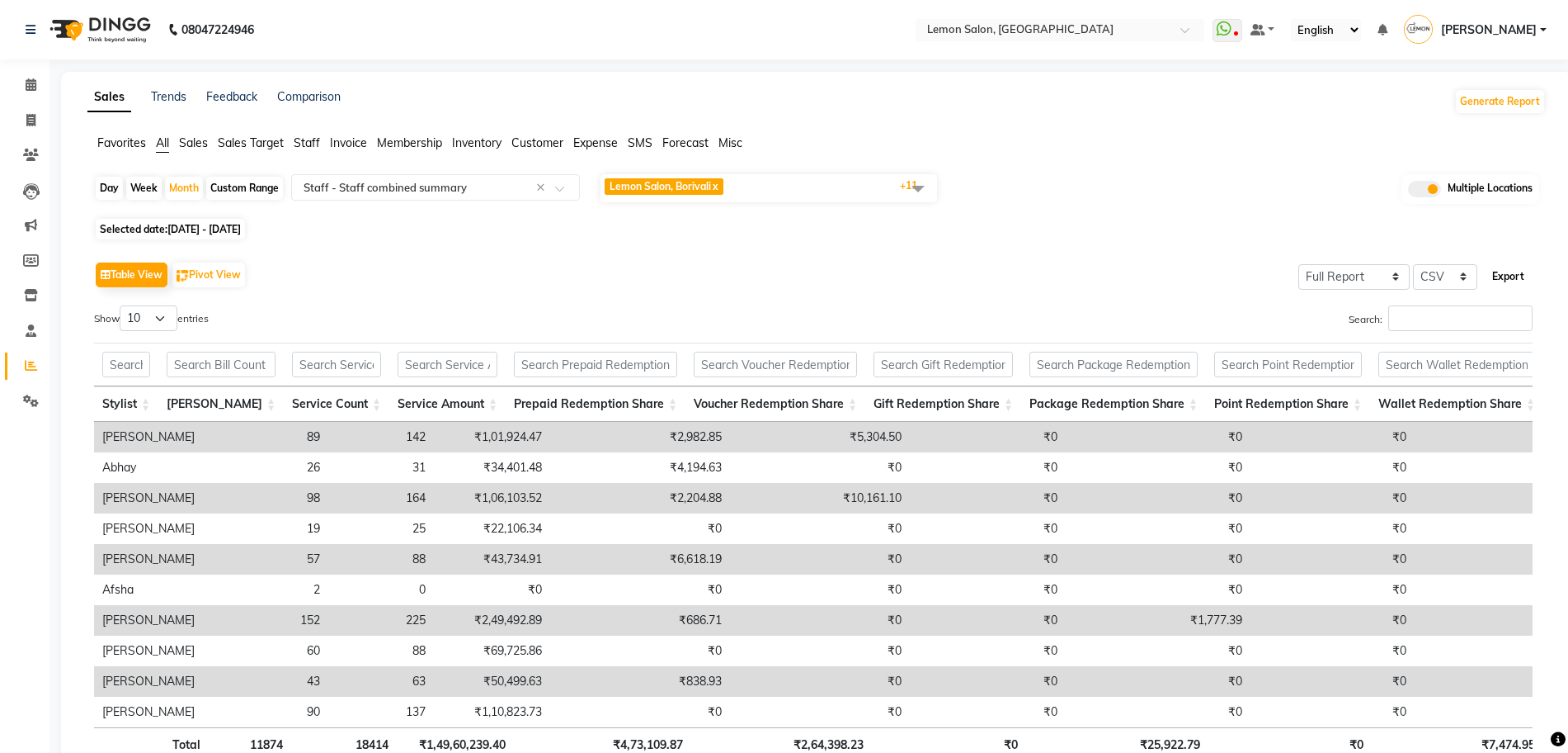
click at [1509, 273] on button "Export" at bounding box center [1507, 277] width 45 height 28
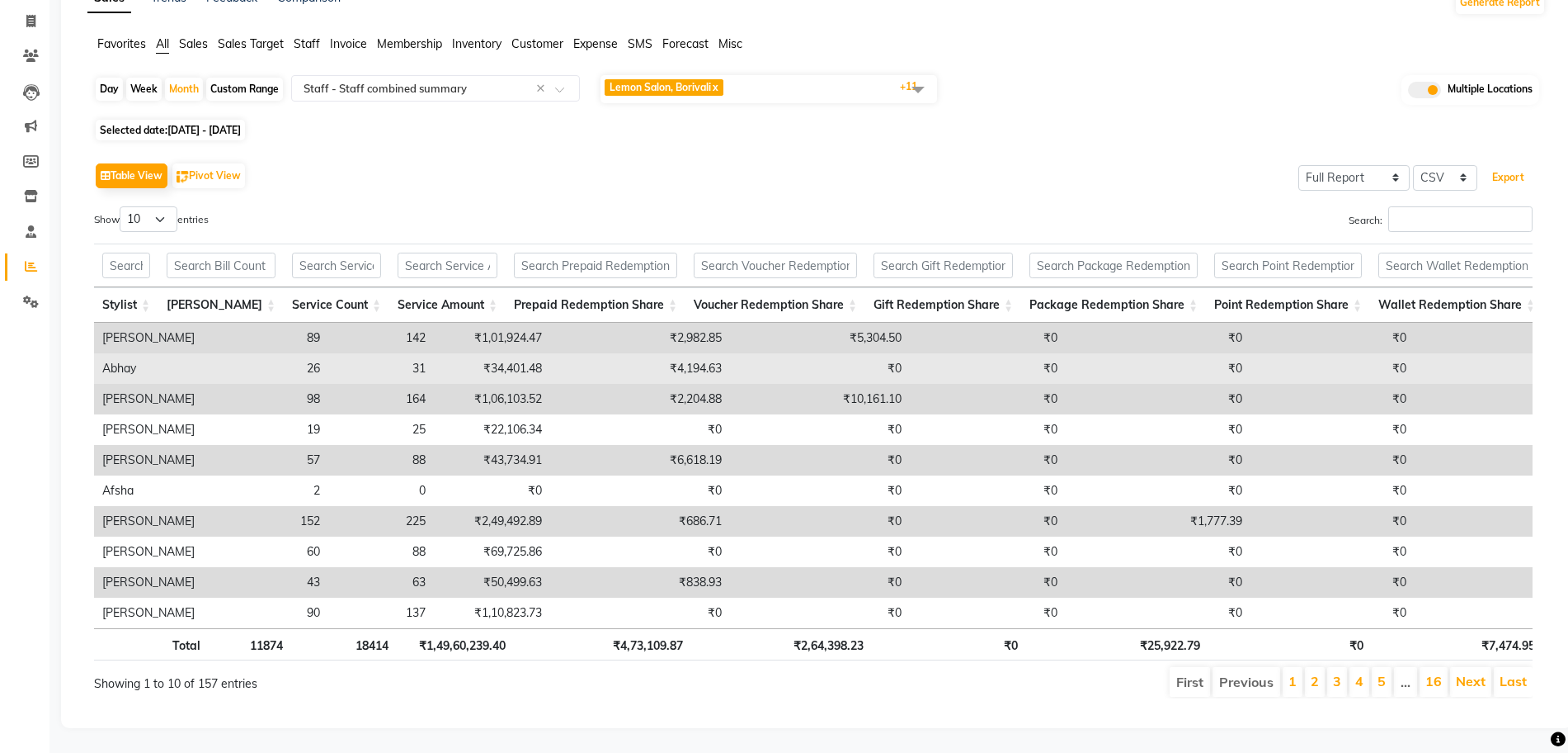
scroll to position [131, 0]
